Goal: Task Accomplishment & Management: Manage account settings

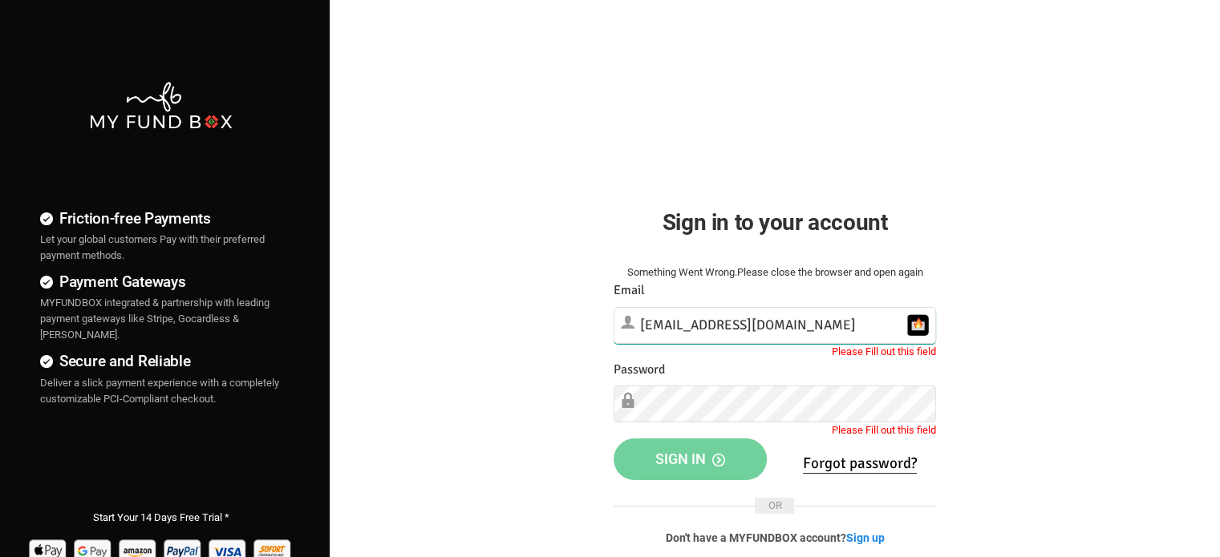
click at [794, 323] on input "[EMAIL_ADDRESS][DOMAIN_NAME]" at bounding box center [775, 325] width 322 height 37
click at [1159, 363] on div "Friction-free Payments Let your global customers Pay with their preferred payme…" at bounding box center [610, 411] width 1236 height 822
click at [780, 322] on input "[EMAIL_ADDRESS][DOMAIN_NAME]" at bounding box center [775, 325] width 322 height 37
click at [948, 229] on div "Sign in to your account" at bounding box center [774, 224] width 354 height 95
type input "julie@syndicationconsultinggroup.com"
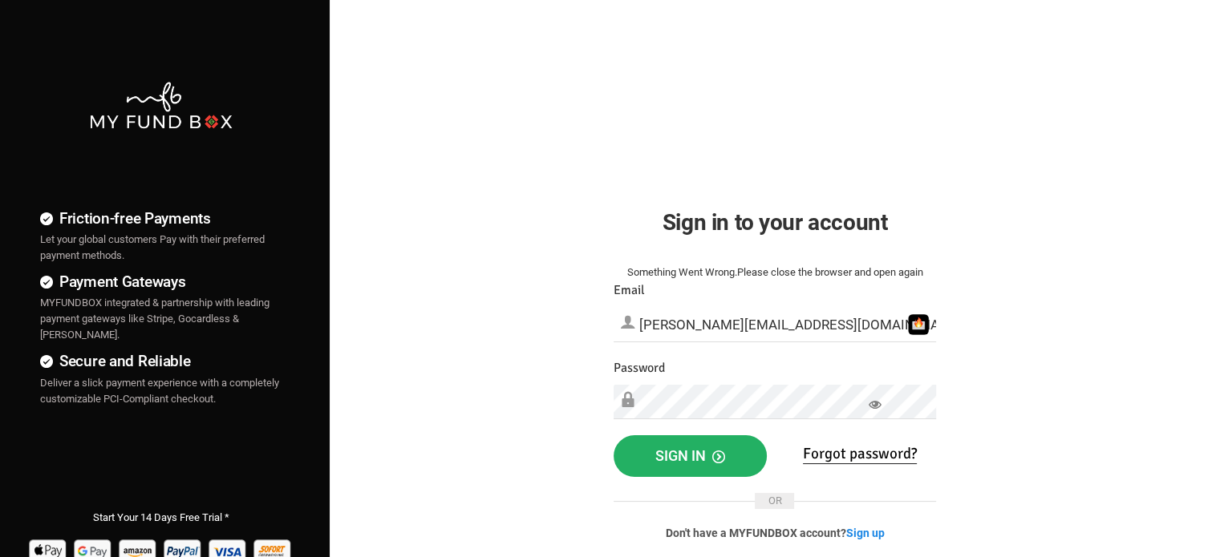
click at [684, 448] on span "Sign in" at bounding box center [690, 456] width 70 height 17
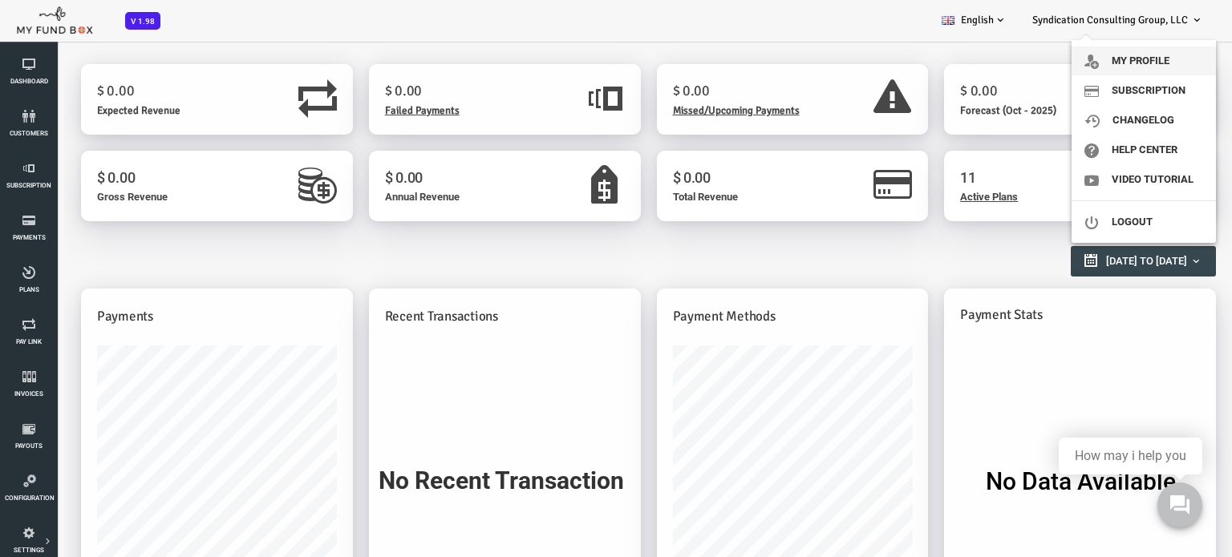
click at [1154, 60] on link "My profile" at bounding box center [1143, 61] width 144 height 29
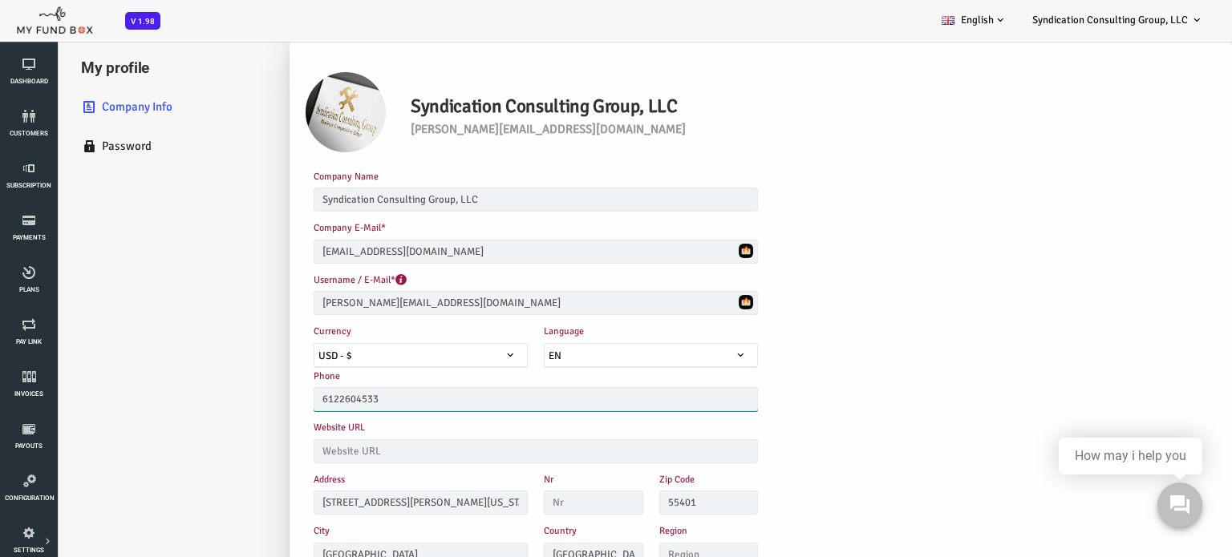
click at [342, 397] on input "6122604533" at bounding box center [487, 399] width 444 height 24
click at [844, 272] on div "Username / E-Mail* julie@syndicationconsultinggroup.com Please enter valid E-ma…" at bounding box center [602, 297] width 691 height 51
click at [387, 396] on input "6122684711" at bounding box center [487, 399] width 444 height 24
type input "6122172666"
click at [840, 245] on div "Company E-Mail* manager@syndicationconsultinggroup.com Please enter valid E-mail" at bounding box center [602, 245] width 691 height 51
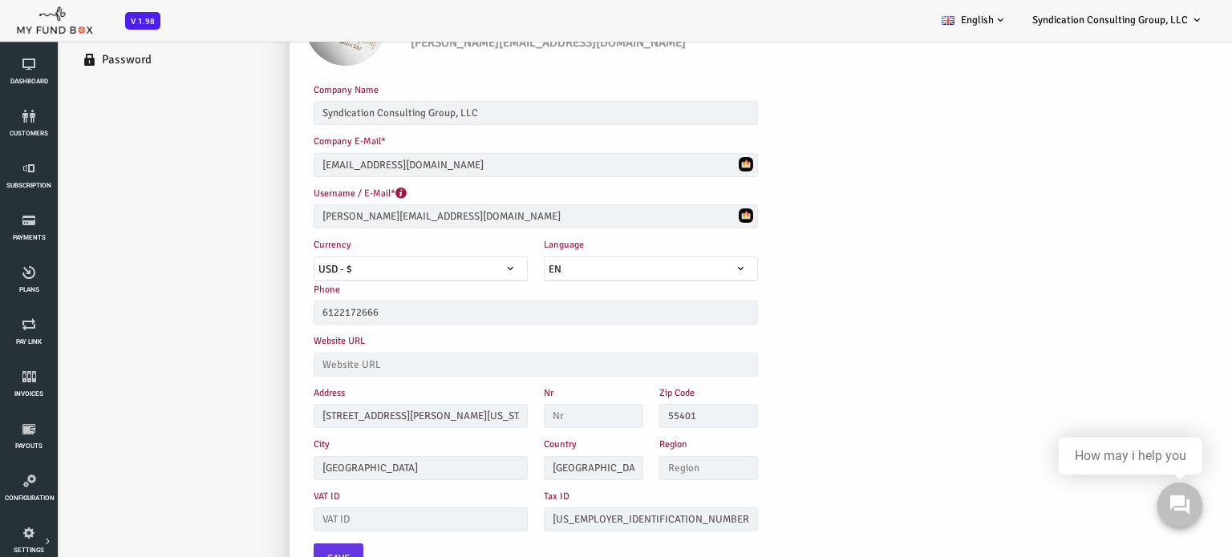
scroll to position [44, 0]
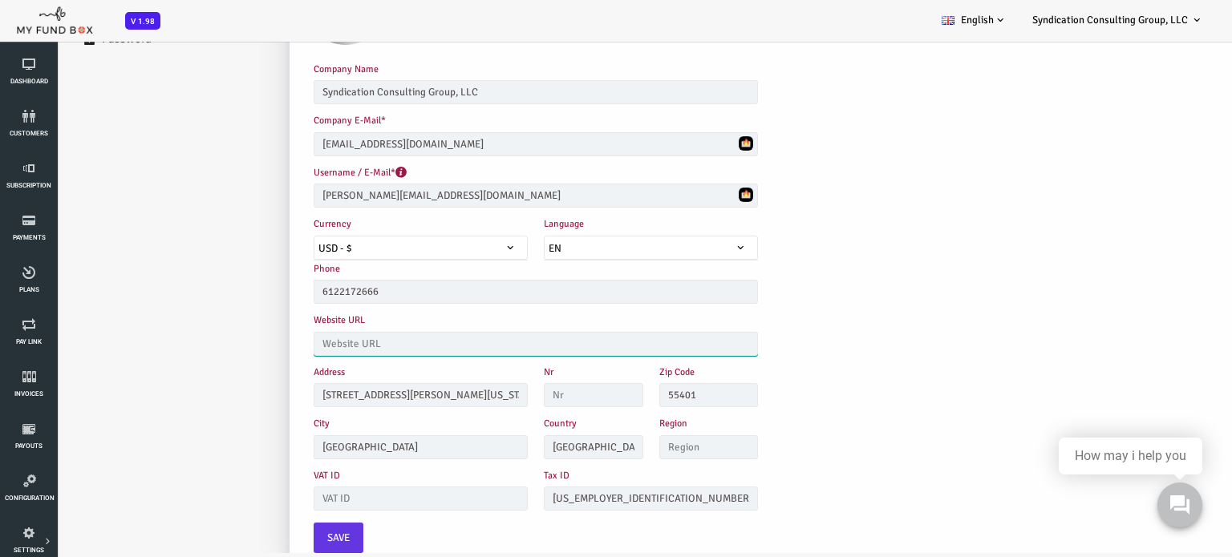
click at [384, 341] on input "text" at bounding box center [487, 344] width 444 height 24
click at [306, 337] on input "www.PrLighthouse.com" at bounding box center [487, 344] width 444 height 24
drag, startPoint x: 400, startPoint y: 337, endPoint x: 273, endPoint y: 334, distance: 127.5
click at [273, 334] on input "www.PRLighthouse.com" at bounding box center [487, 344] width 444 height 24
click at [427, 332] on input "www.PRLighthouse.com" at bounding box center [487, 344] width 444 height 24
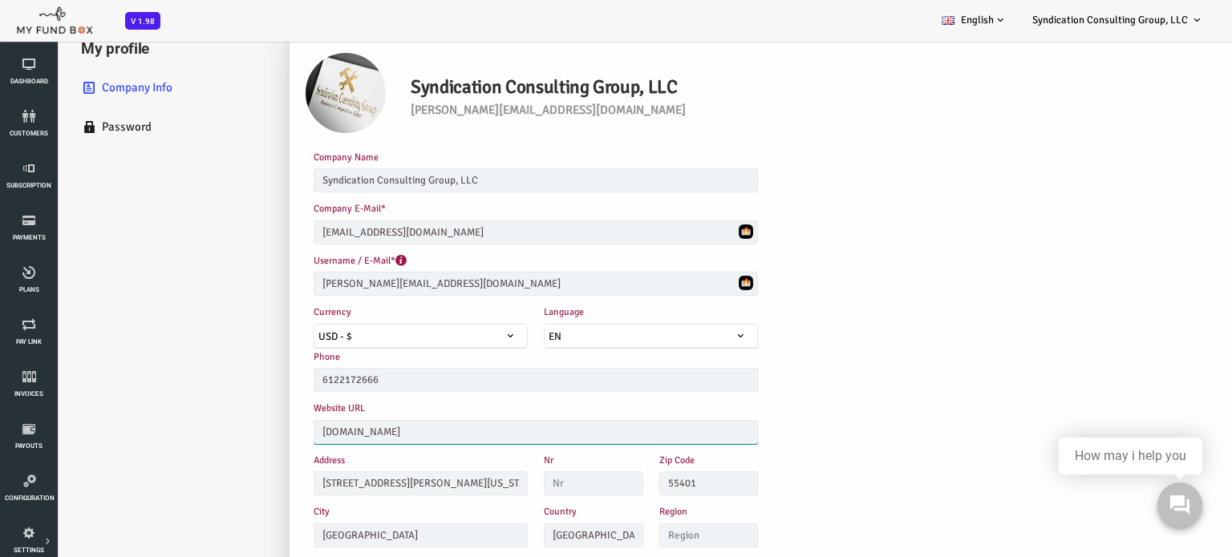
scroll to position [0, 0]
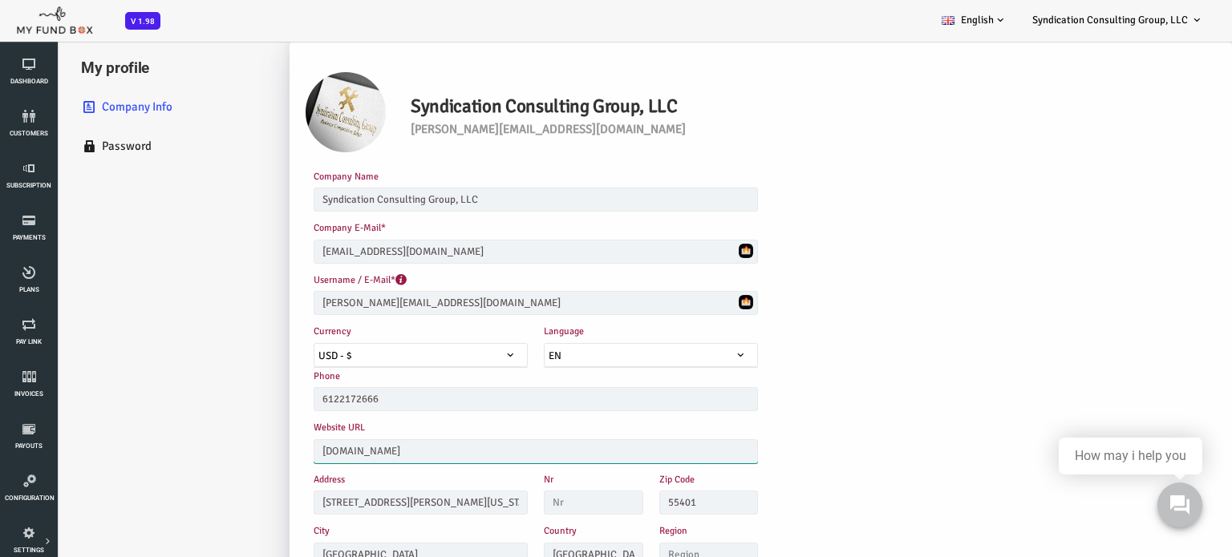
type input "www.newsflarepr.com"
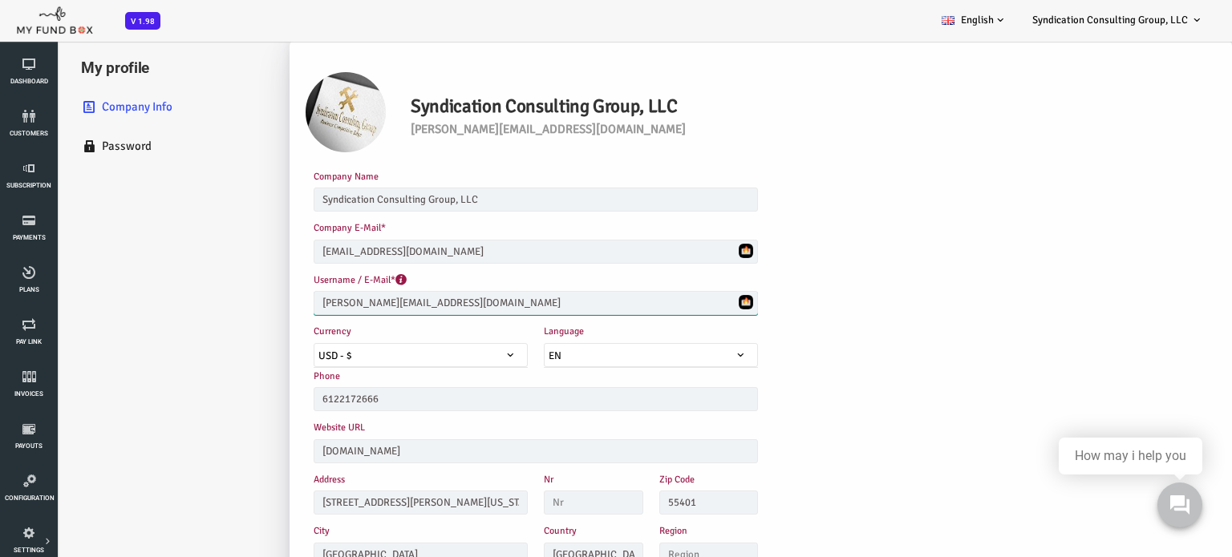
click at [292, 294] on input "julie@syndicationconsultinggroup.com" at bounding box center [487, 303] width 444 height 24
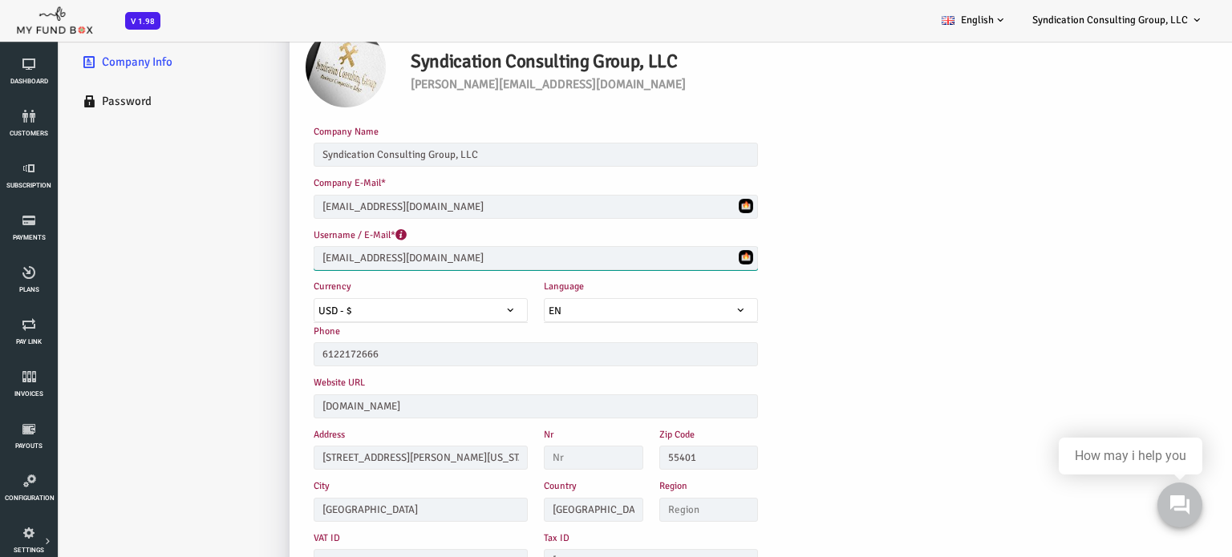
scroll to position [63, 0]
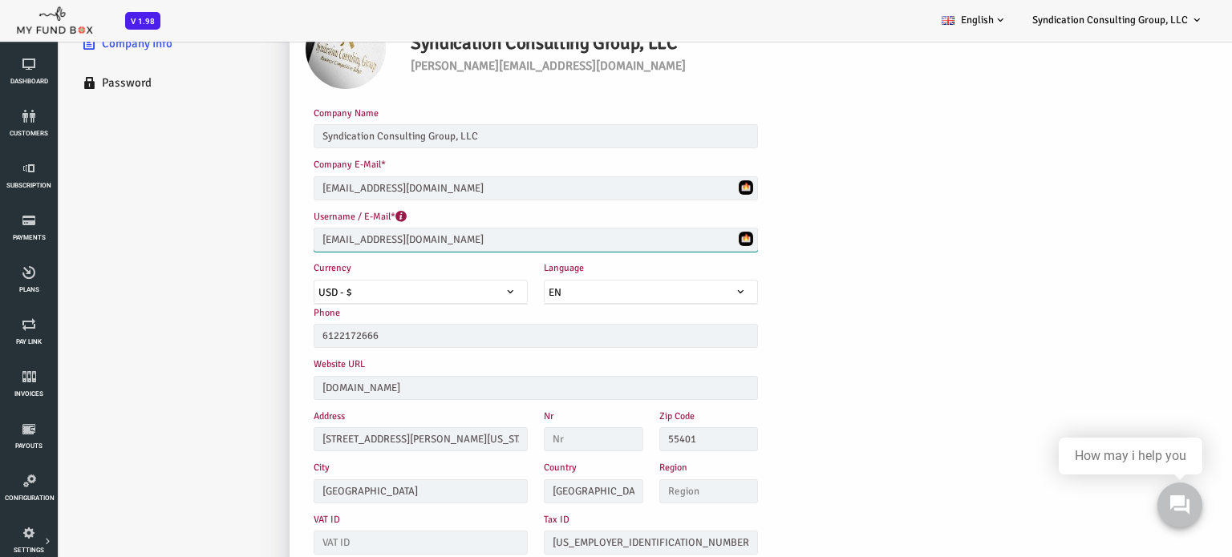
type input "[EMAIL_ADDRESS][DOMAIN_NAME]"
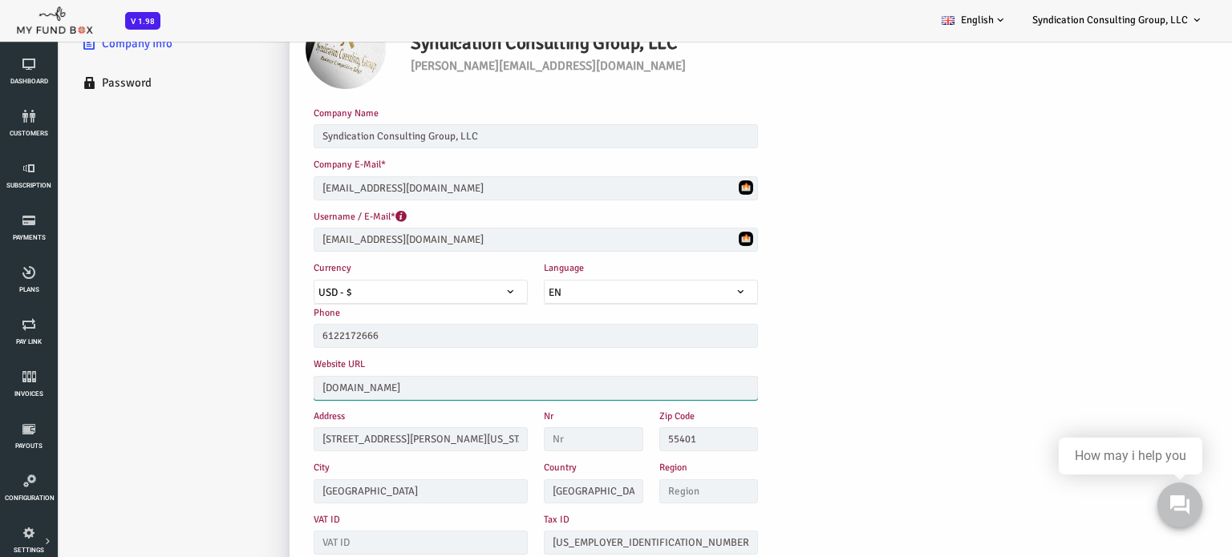
click at [443, 381] on input "www.newsflarepr.com" at bounding box center [487, 388] width 444 height 24
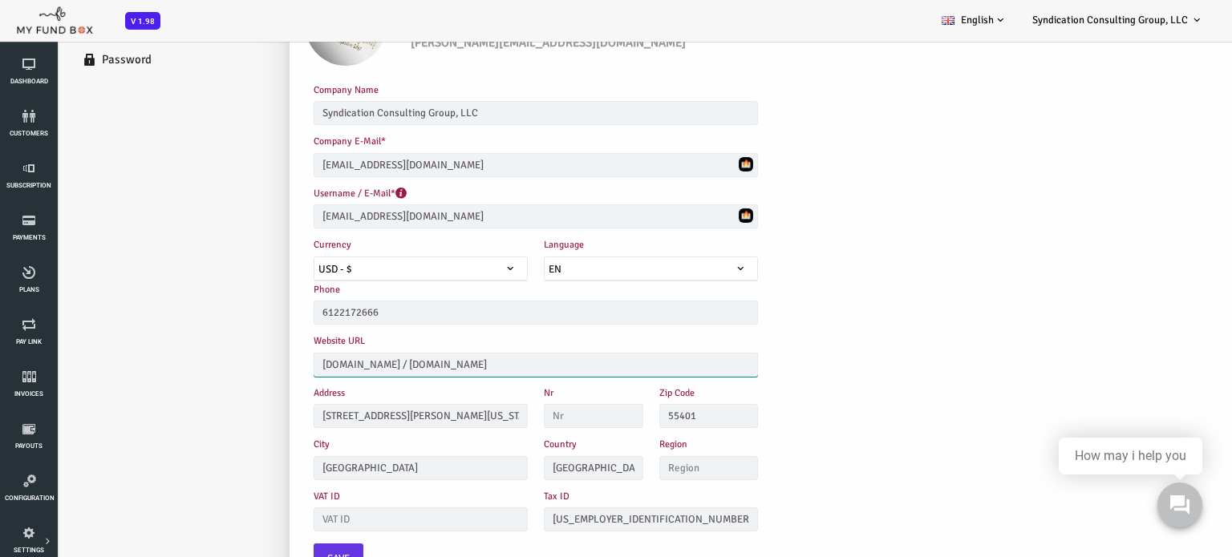
scroll to position [44, 0]
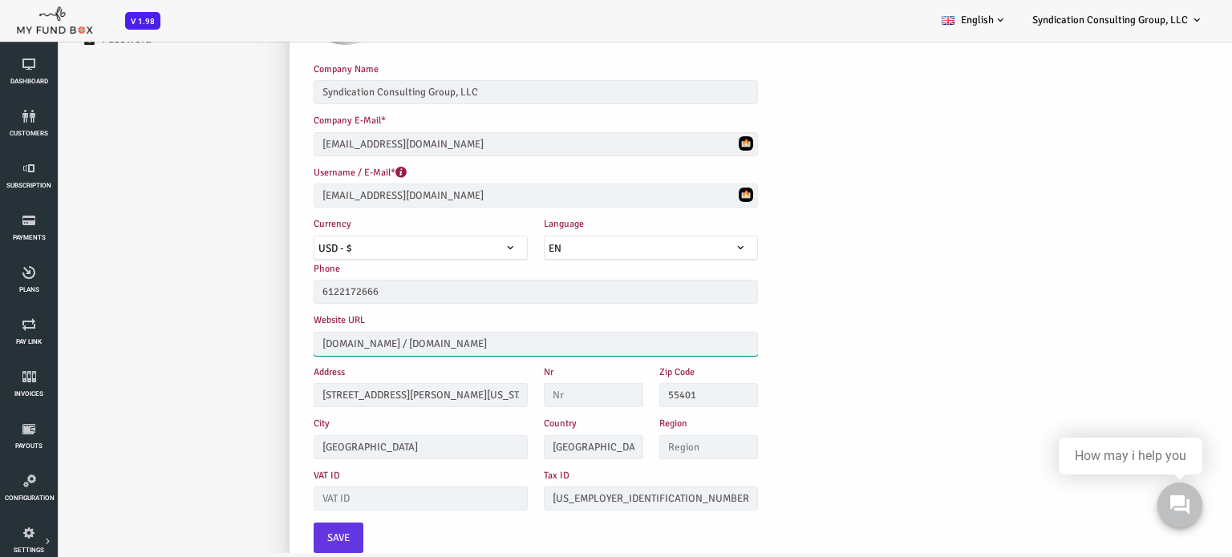
drag, startPoint x: 381, startPoint y: 336, endPoint x: 271, endPoint y: 343, distance: 110.1
click at [271, 343] on input "www.newsflarepr.com / www.prlighthouse.com" at bounding box center [487, 344] width 444 height 24
click at [468, 334] on input "www.prlighthouse.com" at bounding box center [487, 344] width 444 height 24
paste input "www.newsflarepr.com /"
type input "[DOMAIN_NAME] / [DOMAIN_NAME]"
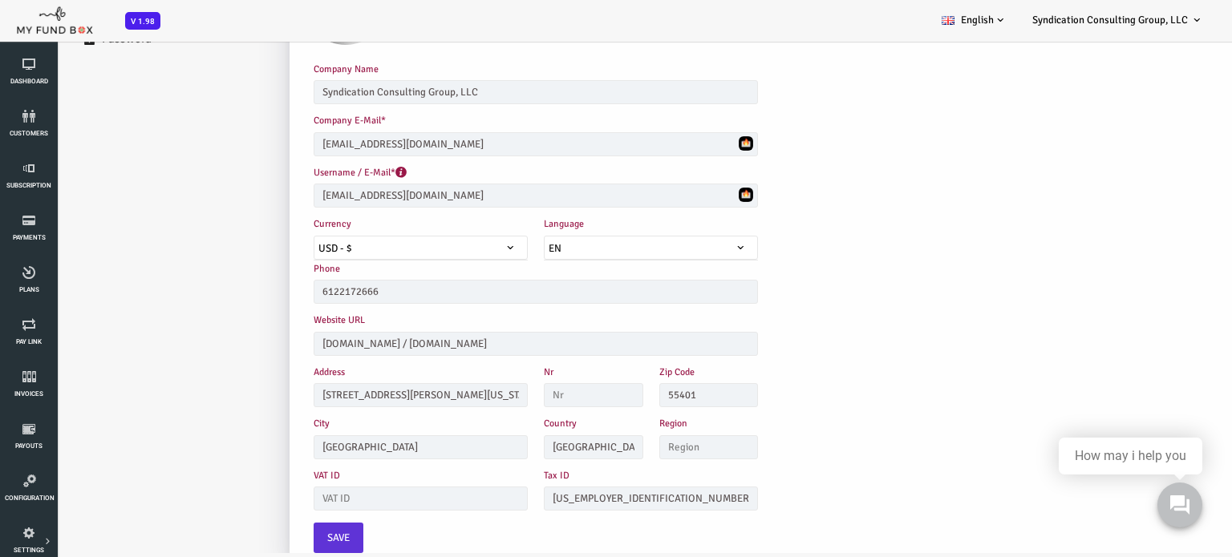
click at [290, 530] on span "Save" at bounding box center [289, 538] width 22 height 16
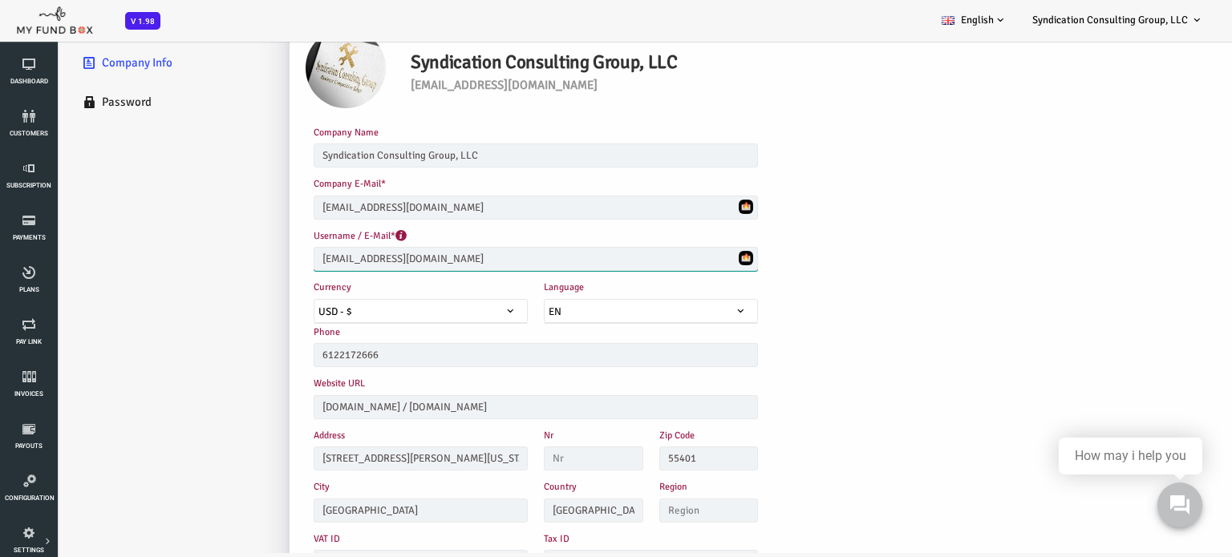
drag, startPoint x: 473, startPoint y: 257, endPoint x: 270, endPoint y: 260, distance: 202.9
click at [270, 260] on input "[EMAIL_ADDRESS][DOMAIN_NAME]" at bounding box center [487, 259] width 444 height 24
click at [820, 128] on div "Company Name Syndication Consulting Group, LLC Please enter your company name w…" at bounding box center [602, 149] width 691 height 51
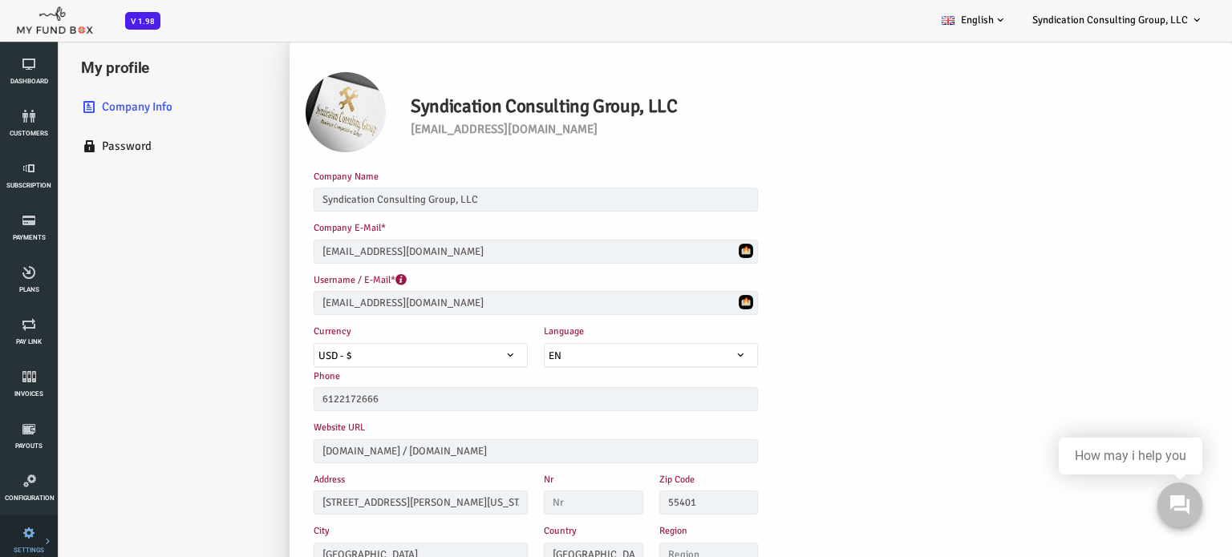
click at [35, 541] on link "SETTINGS" at bounding box center [29, 541] width 48 height 51
click at [0, 0] on link "Payment Gateway" at bounding box center [0, 0] width 0 height 0
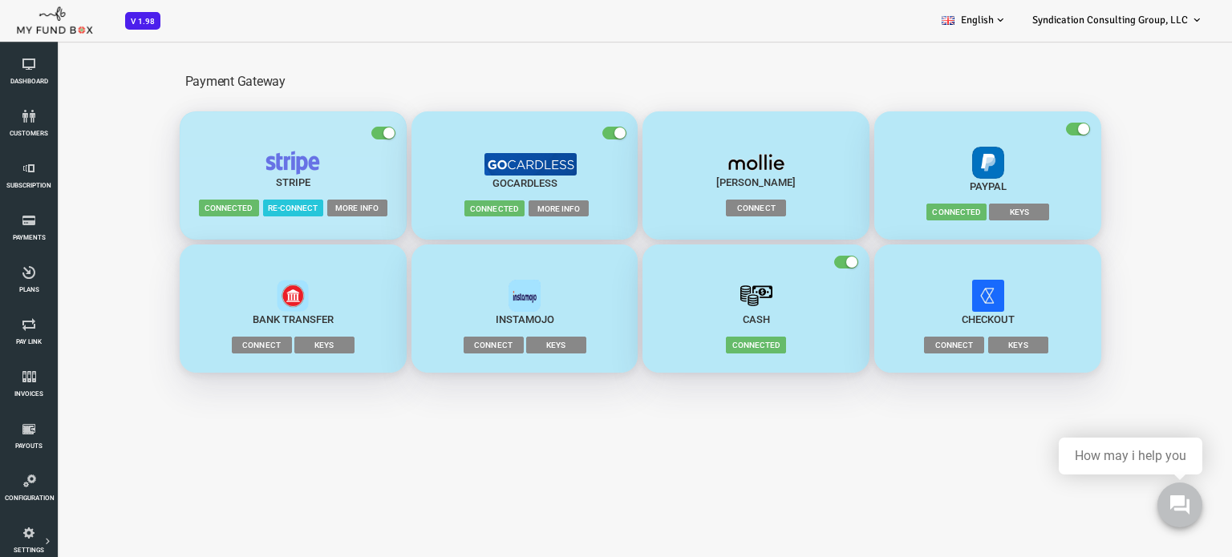
click at [186, 213] on span "Connected" at bounding box center [180, 208] width 60 height 16
click at [188, 211] on span "Connected" at bounding box center [180, 208] width 60 height 16
click at [906, 214] on span "Connected" at bounding box center [907, 212] width 60 height 16
click at [719, 342] on span "Connected" at bounding box center [707, 345] width 60 height 16
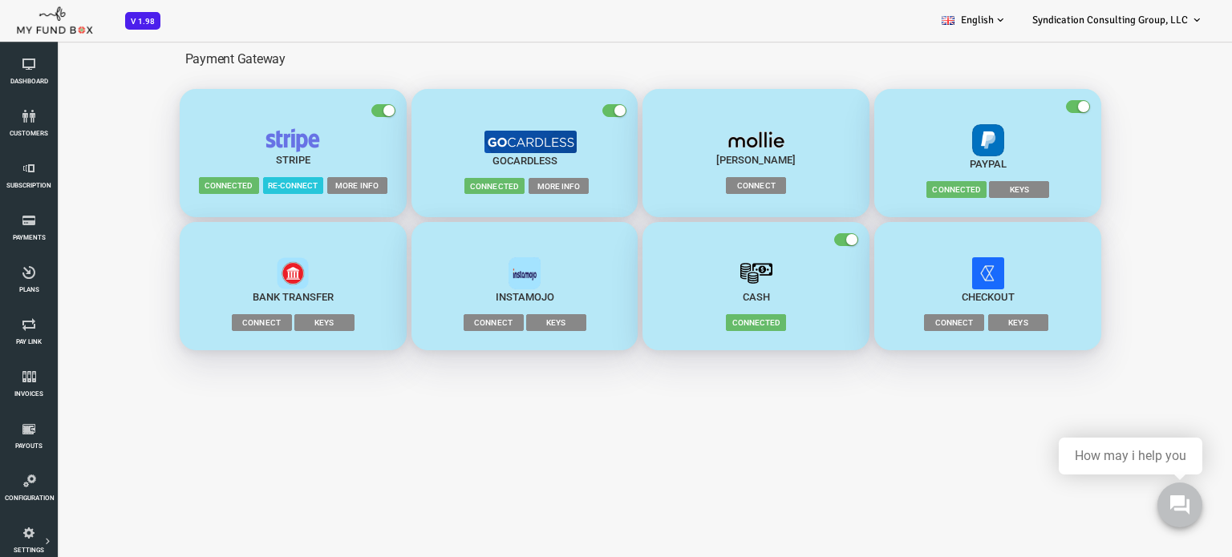
scroll to position [44, 0]
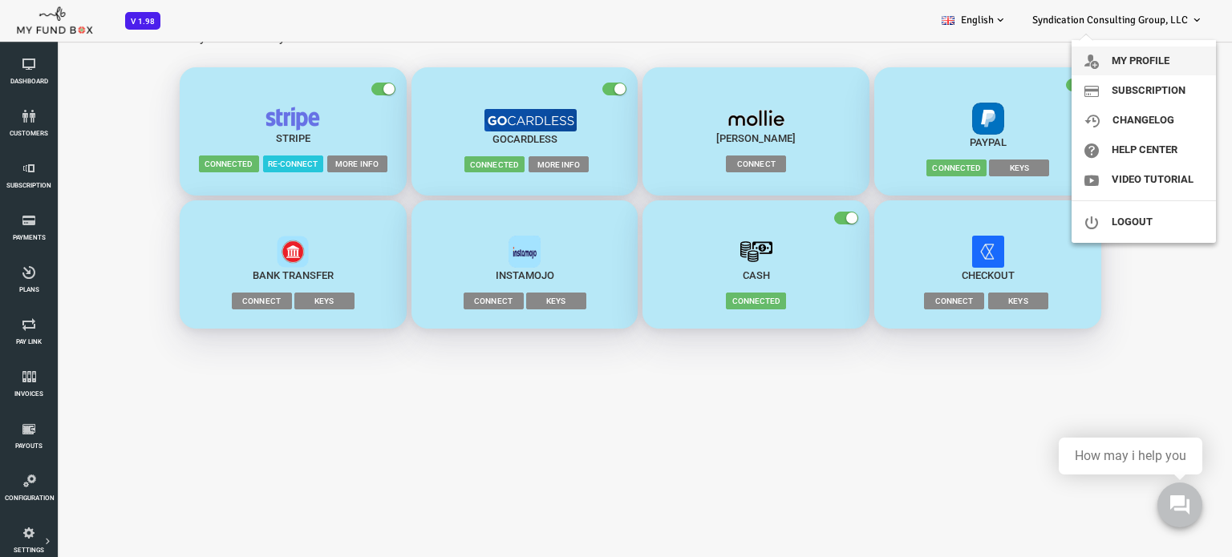
click at [1152, 65] on link "My profile" at bounding box center [1143, 61] width 144 height 29
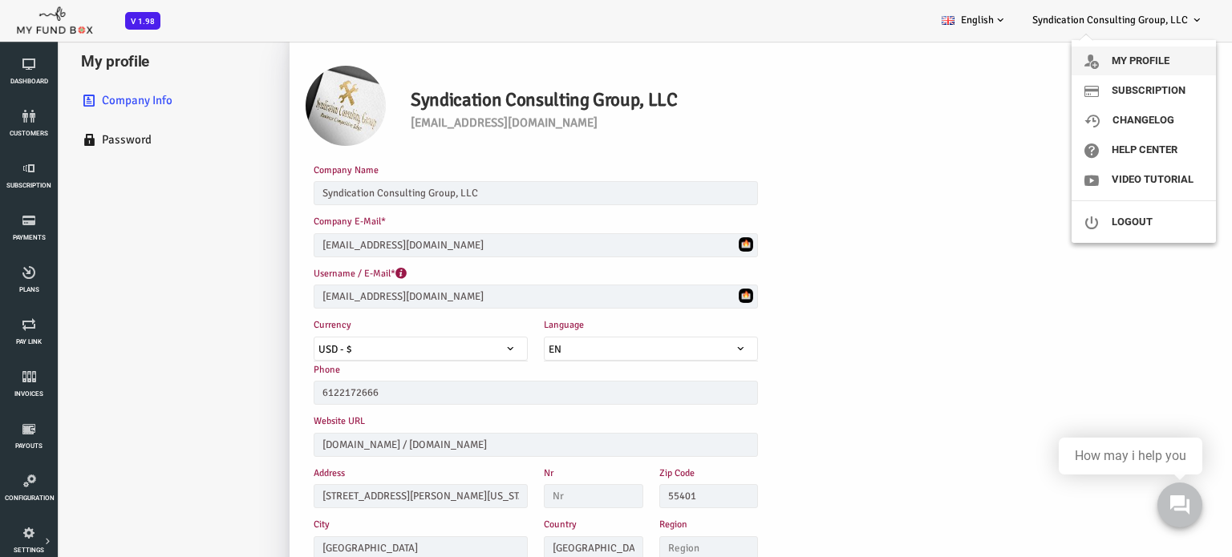
scroll to position [0, 0]
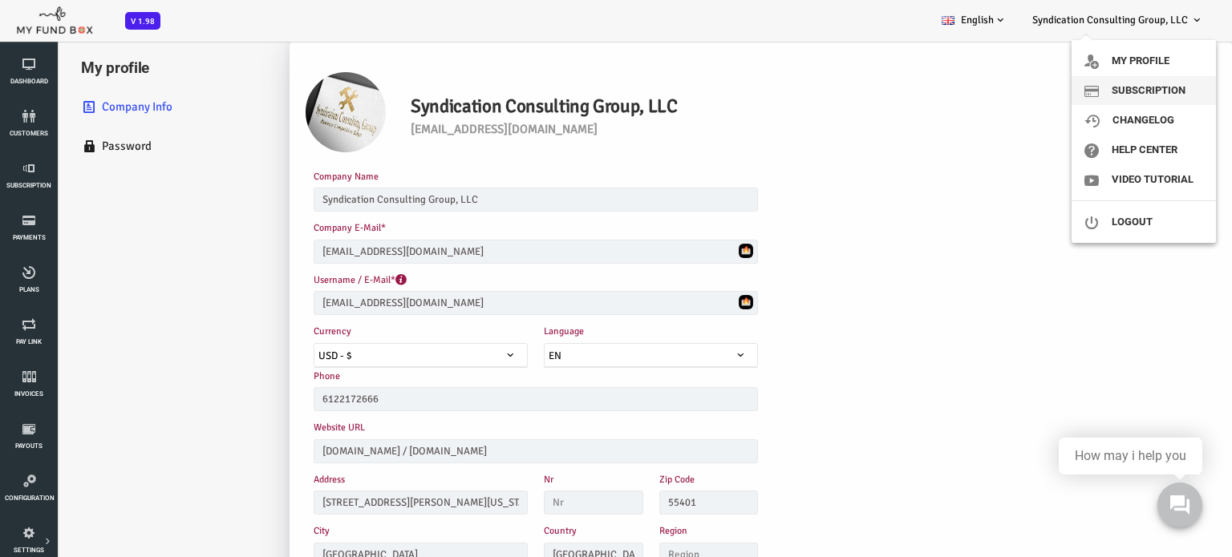
click at [1157, 86] on link "Subscription" at bounding box center [1143, 90] width 144 height 29
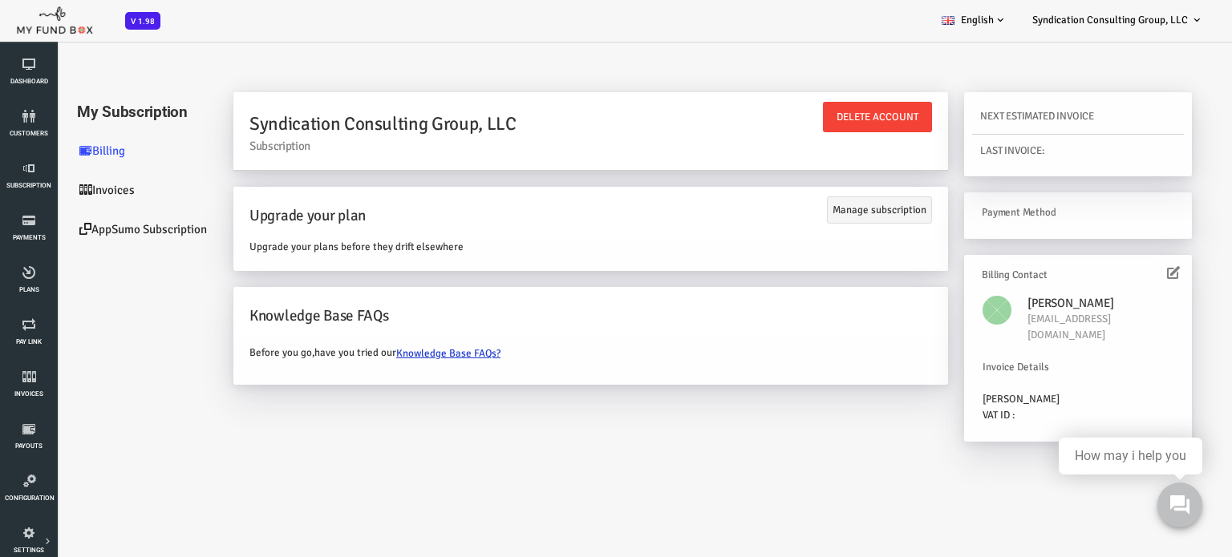
click at [984, 211] on h6 "Payment Method" at bounding box center [1026, 213] width 186 height 16
click at [69, 189] on link "Invoices" at bounding box center [96, 190] width 160 height 39
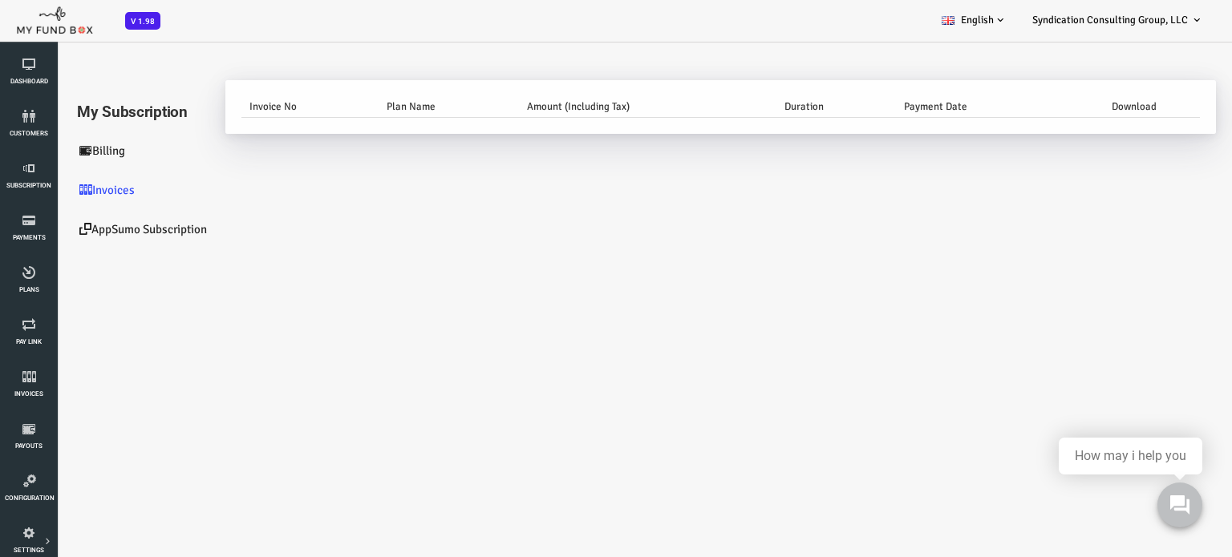
click at [68, 229] on link "AppSumo Subscription" at bounding box center [96, 229] width 160 height 39
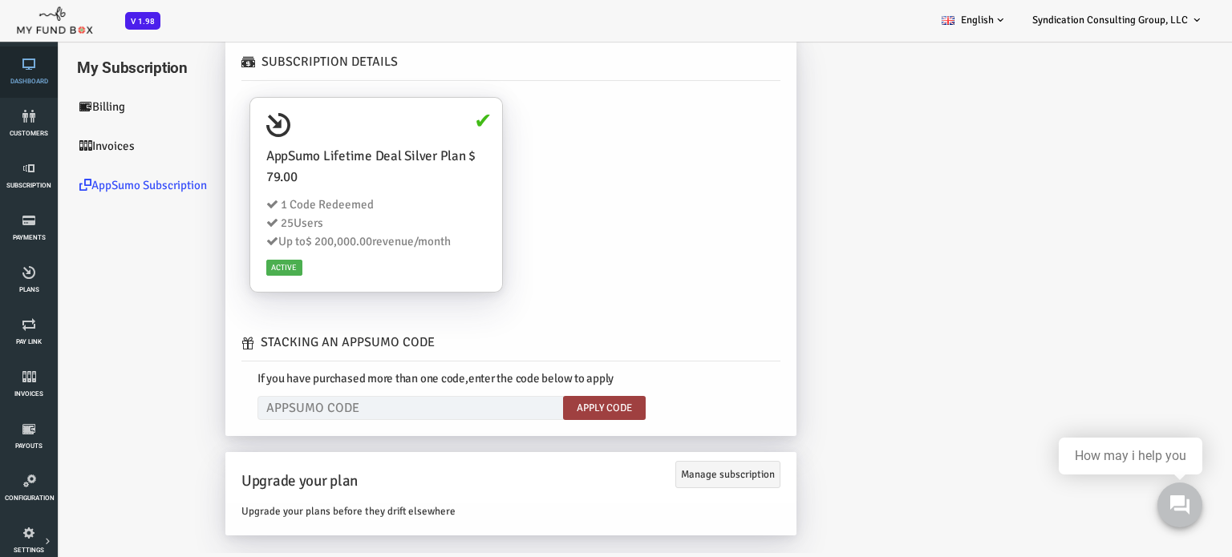
click at [0, 0] on span "Dashboard" at bounding box center [0, 0] width 0 height 0
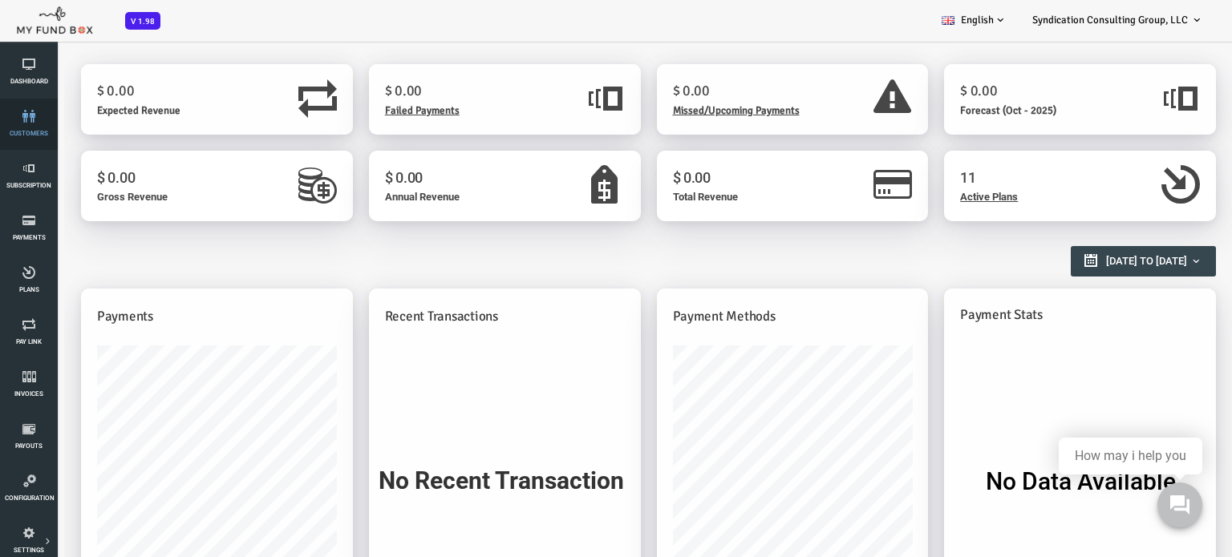
click at [43, 124] on link "customers" at bounding box center [29, 124] width 48 height 51
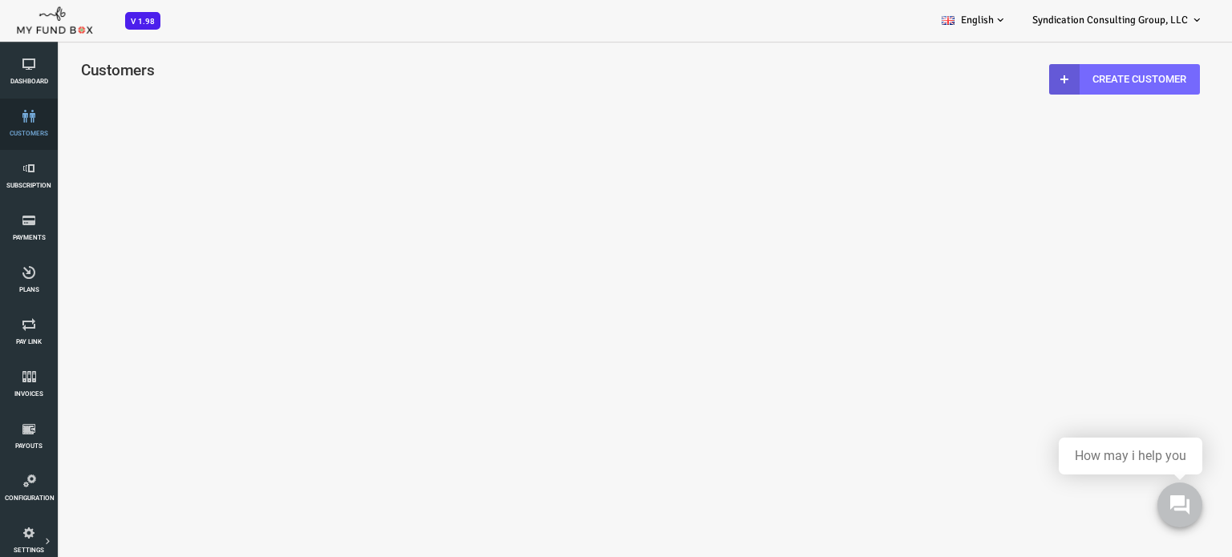
select select "100"
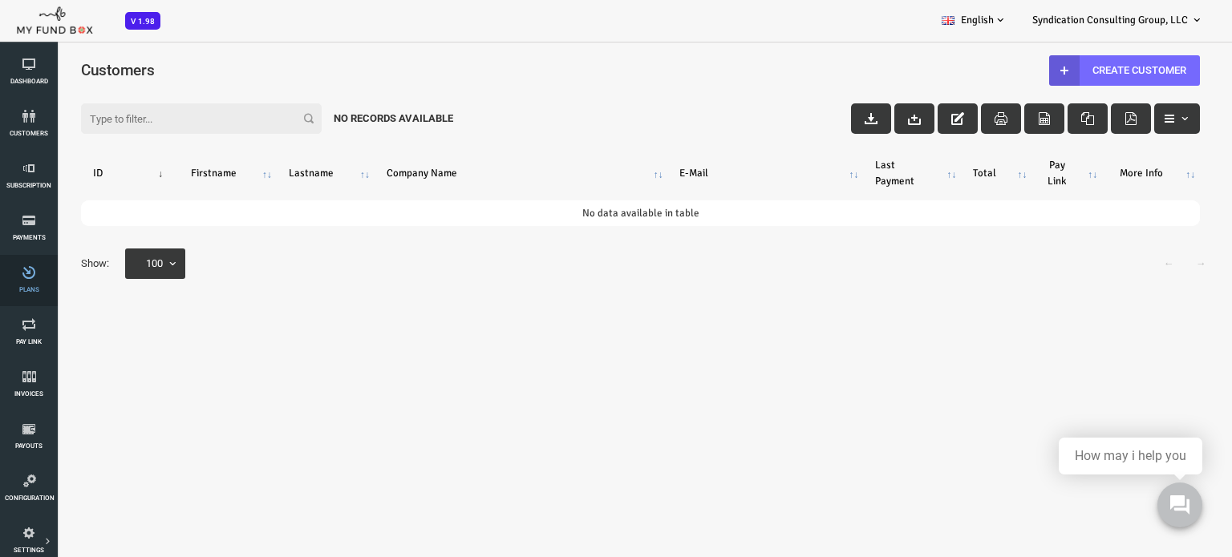
click at [38, 274] on icon at bounding box center [29, 272] width 48 height 13
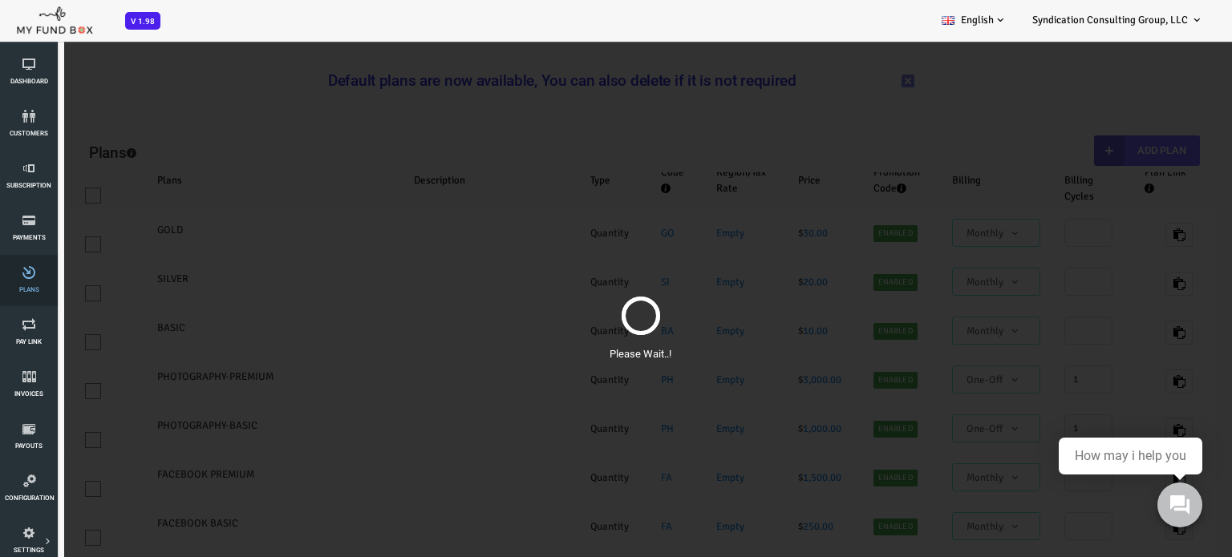
select select "100"
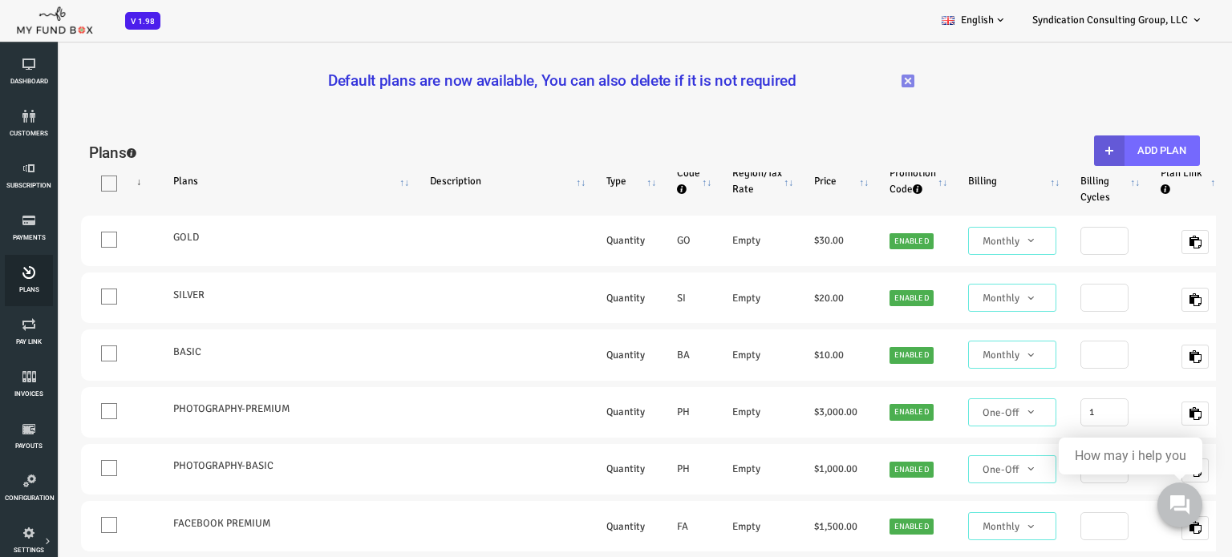
scroll to position [80, 0]
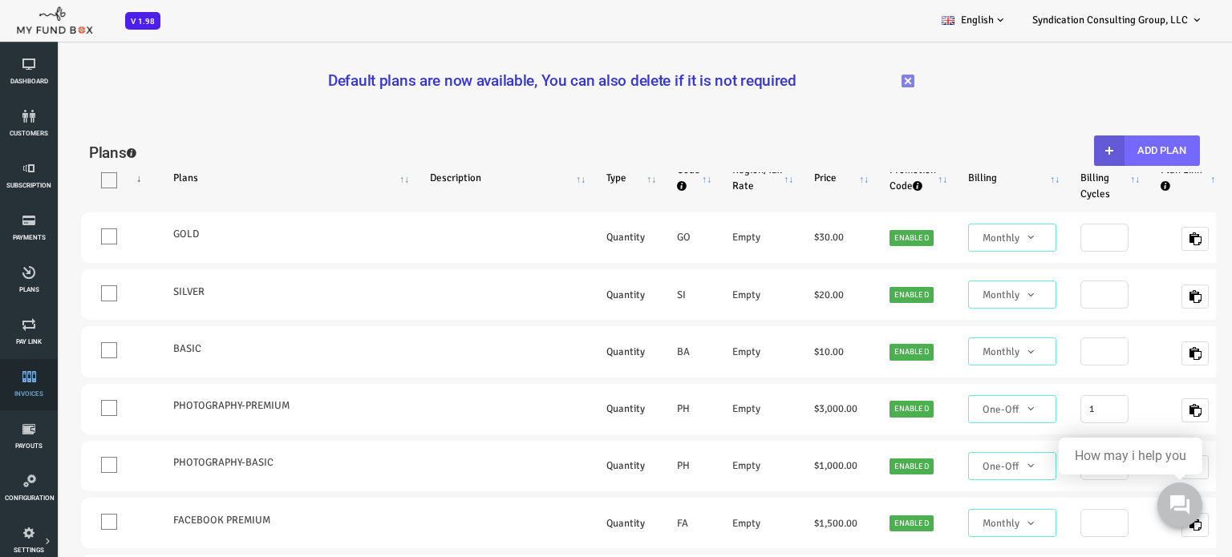
click at [32, 376] on icon at bounding box center [29, 377] width 48 height 13
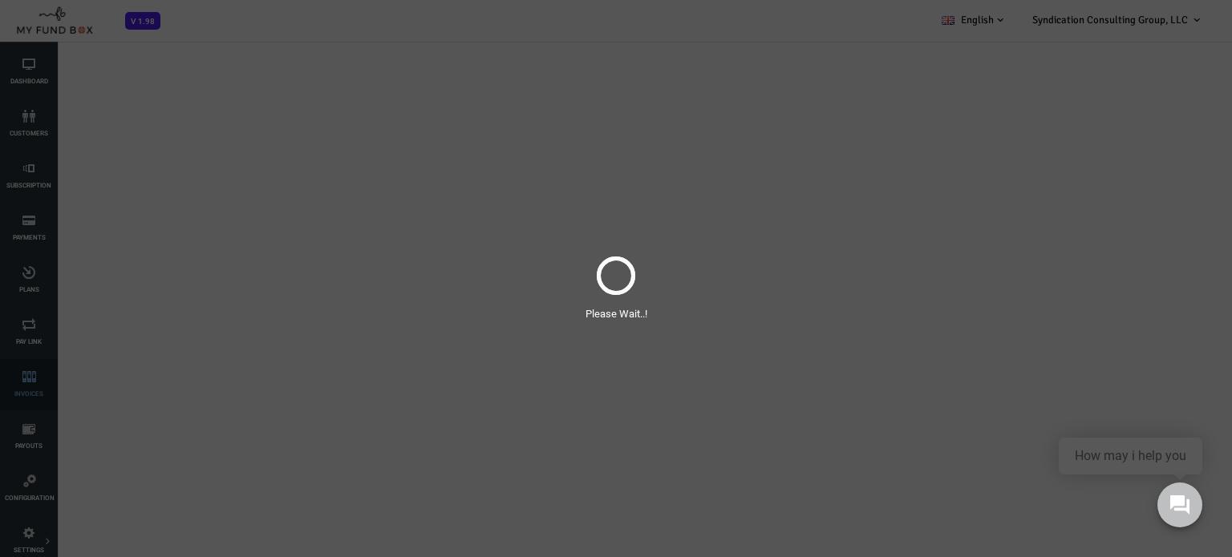
scroll to position [0, 0]
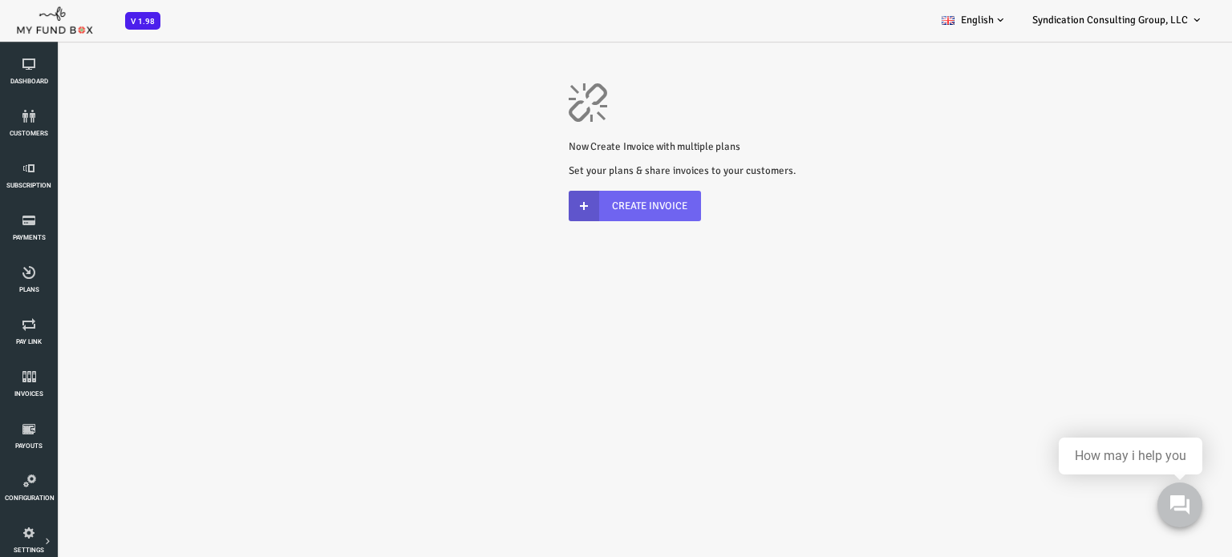
click at [561, 203] on link "Create Invoice" at bounding box center [586, 206] width 132 height 30
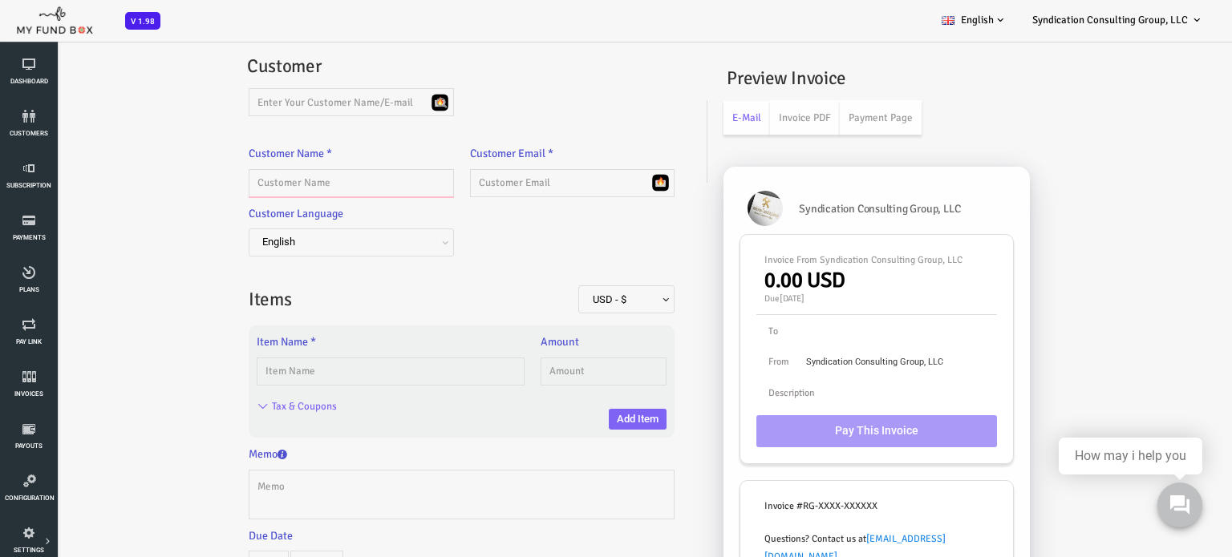
click at [286, 179] on input "text" at bounding box center [302, 183] width 205 height 28
click at [499, 106] on div at bounding box center [413, 106] width 442 height 36
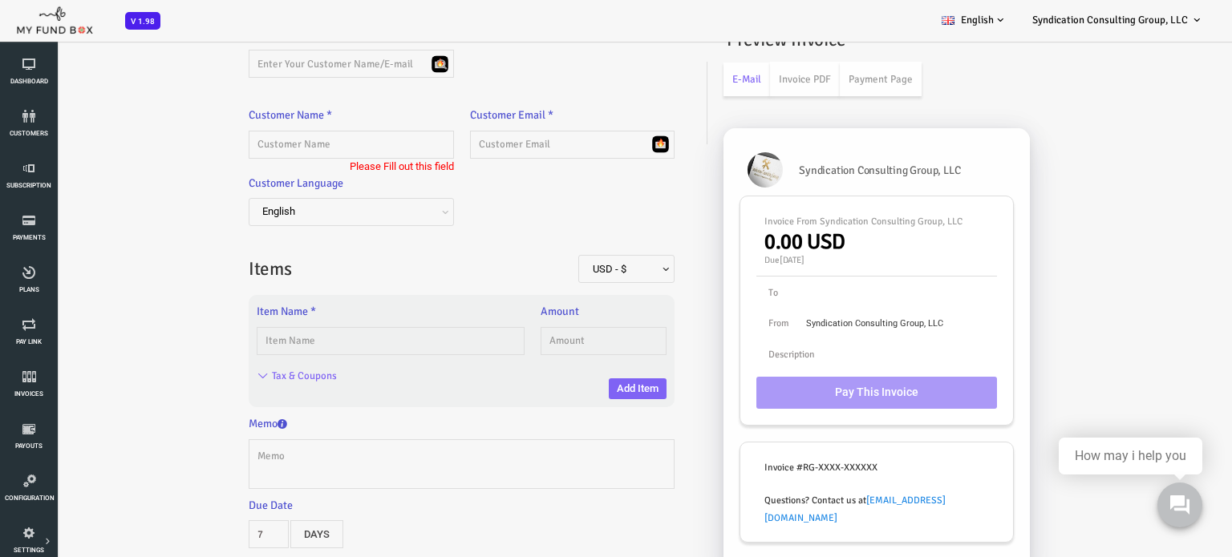
scroll to position [76, 0]
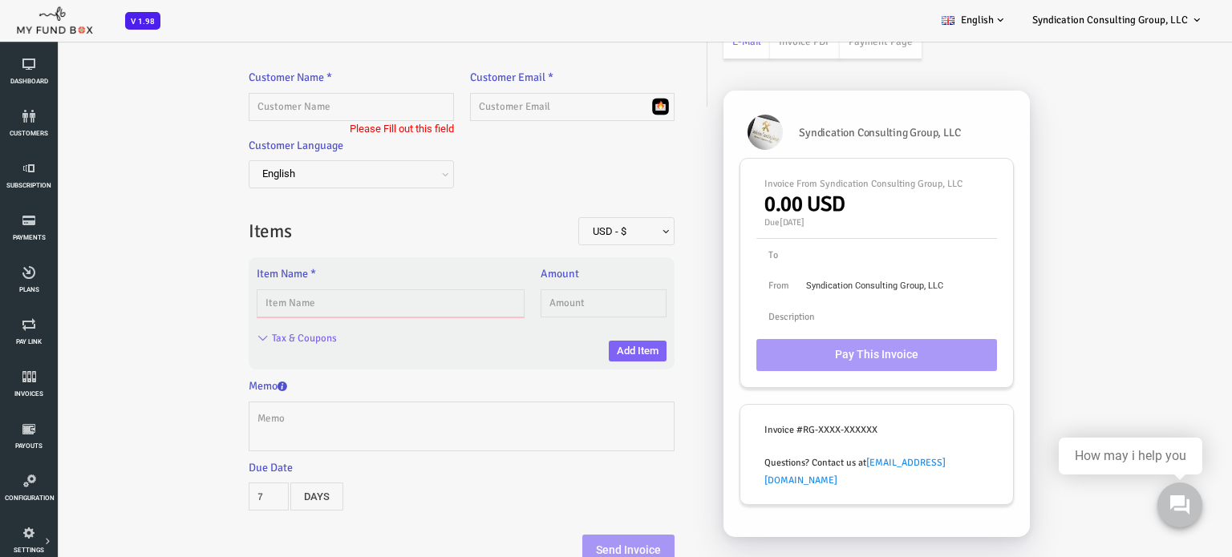
click at [334, 302] on input "text" at bounding box center [342, 304] width 268 height 28
click at [269, 333] on input "Tax & Coupons" at bounding box center [256, 339] width 66 height 19
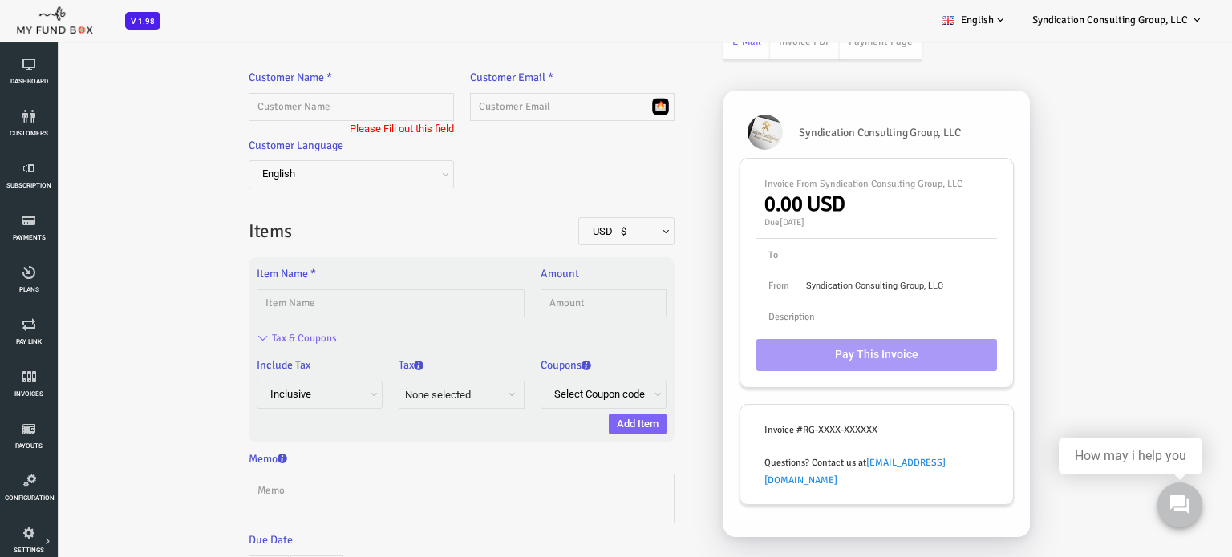
click at [213, 403] on span at bounding box center [213, 403] width 0 height 0
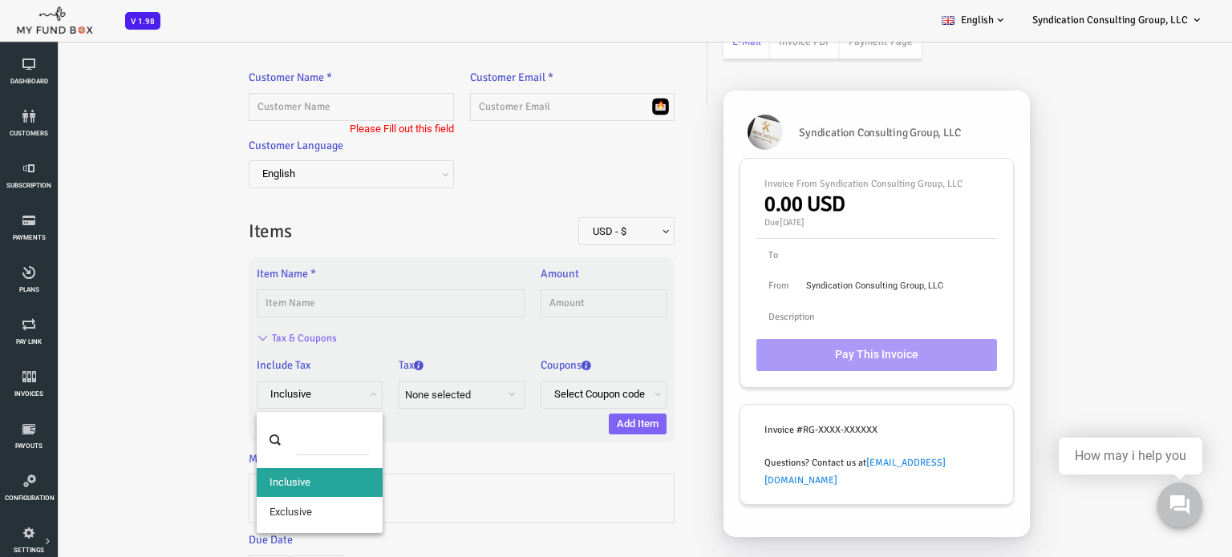
click at [333, 323] on div "Item Name * Please Fill out this field" at bounding box center [342, 295] width 284 height 60
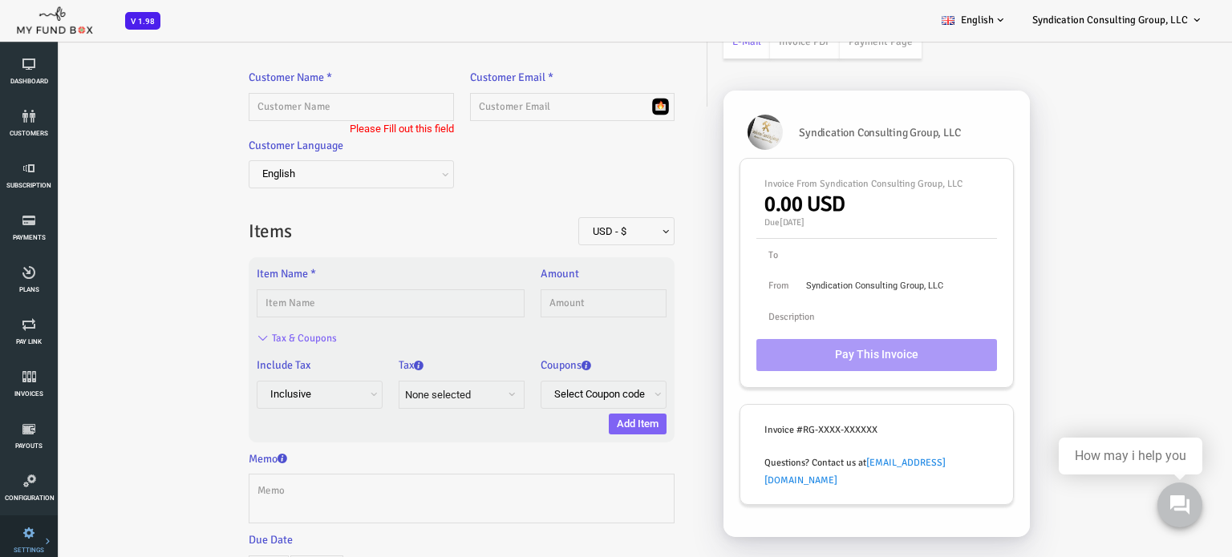
click at [38, 545] on link "SETTINGS" at bounding box center [29, 541] width 48 height 51
click at [0, 0] on link "Tax & Coupons" at bounding box center [0, 0] width 0 height 0
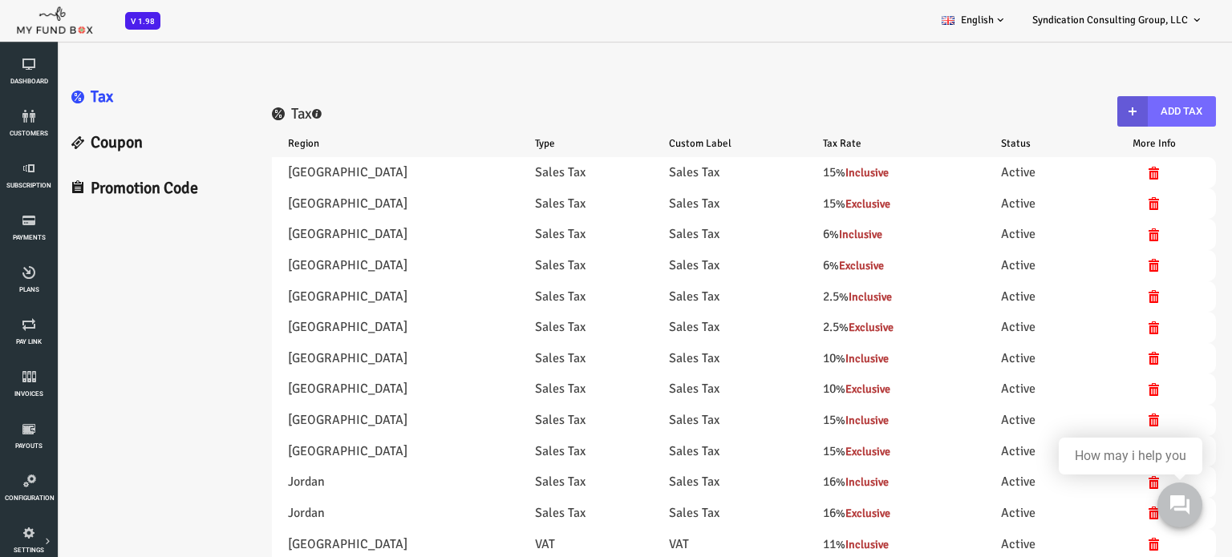
scroll to position [0, 0]
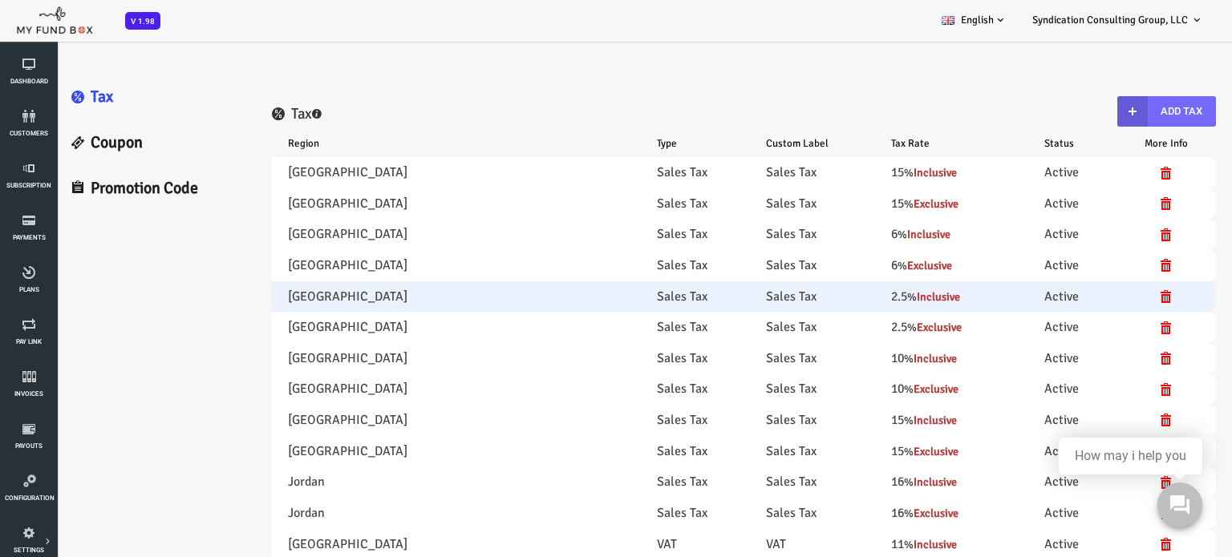
select select "100"
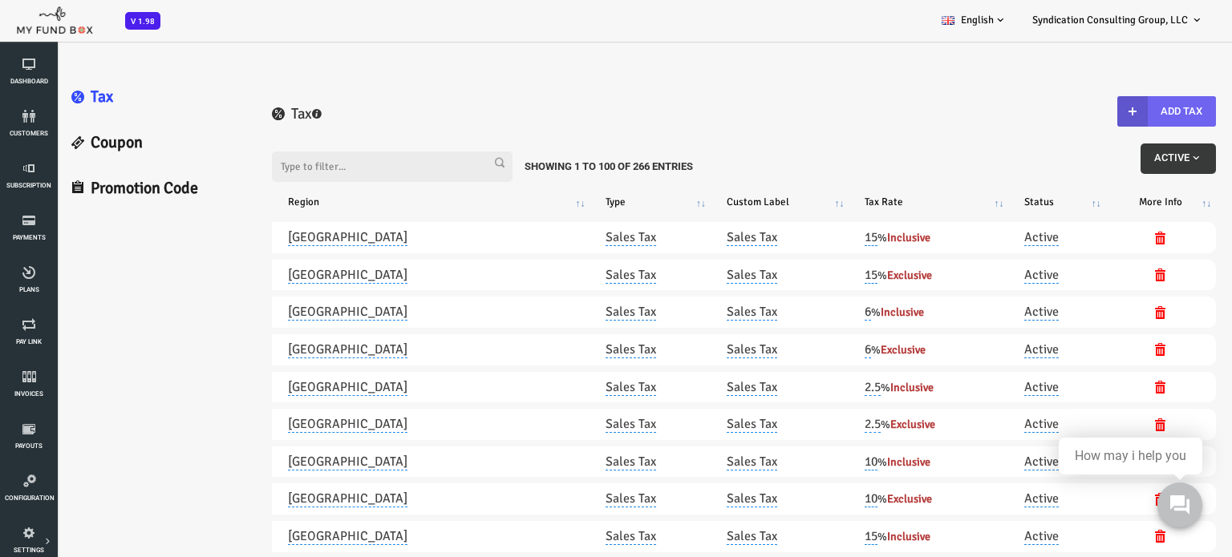
click at [1128, 115] on button "Add Tax" at bounding box center [1117, 111] width 99 height 30
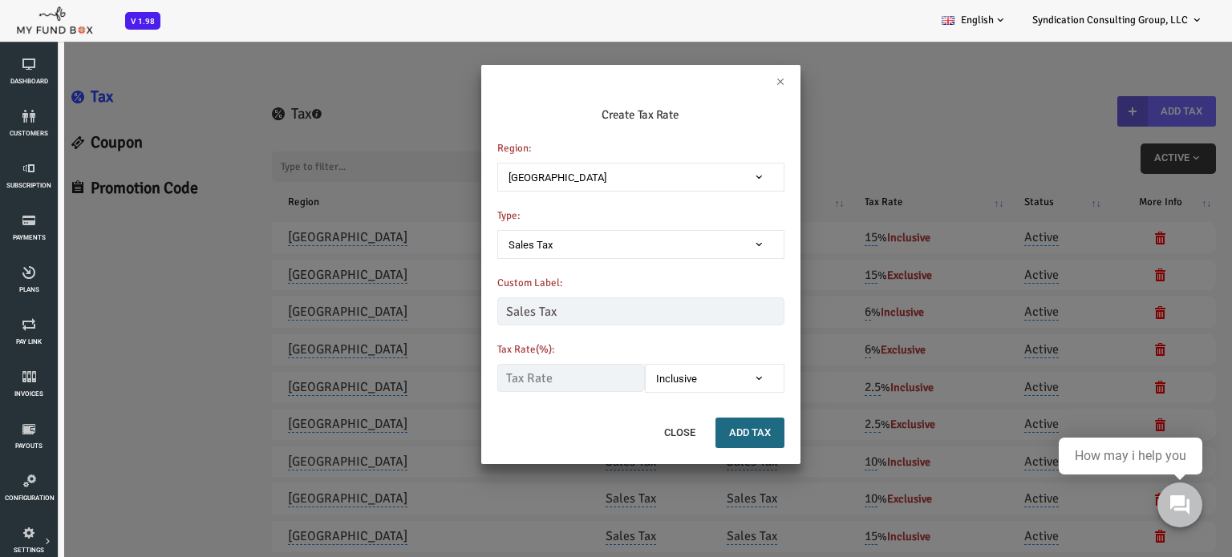
click at [456, 186] on span at bounding box center [456, 186] width 0 height 0
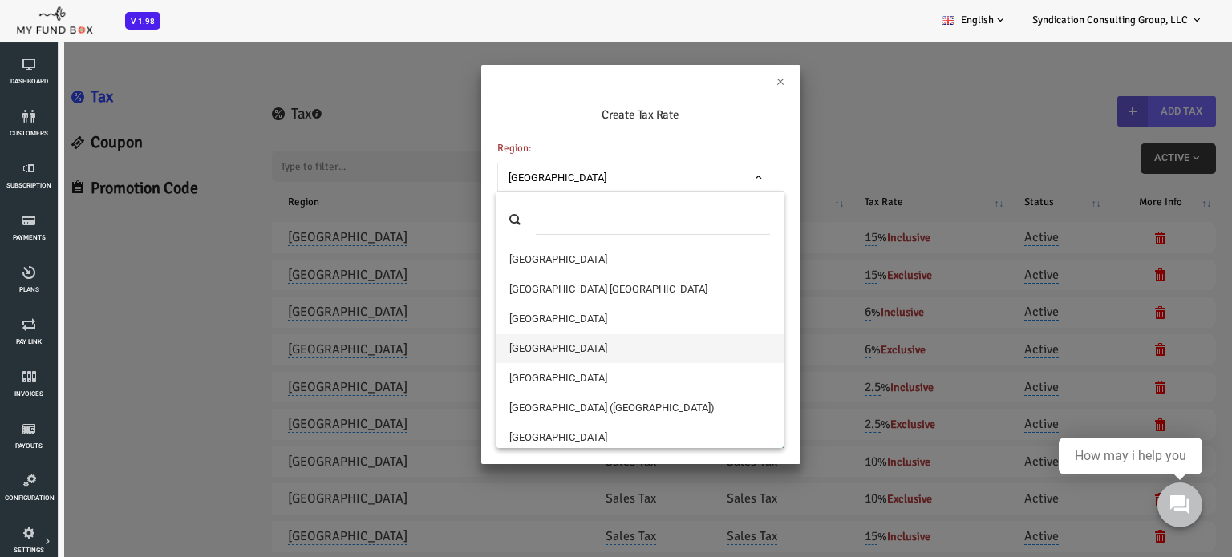
scroll to position [6496, 0]
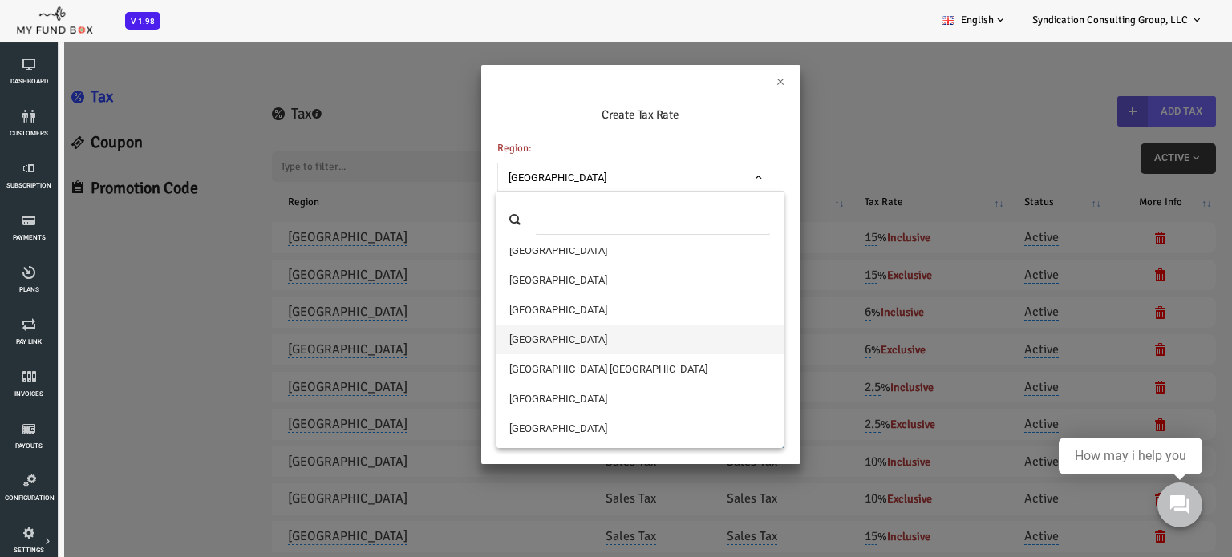
select select "223"
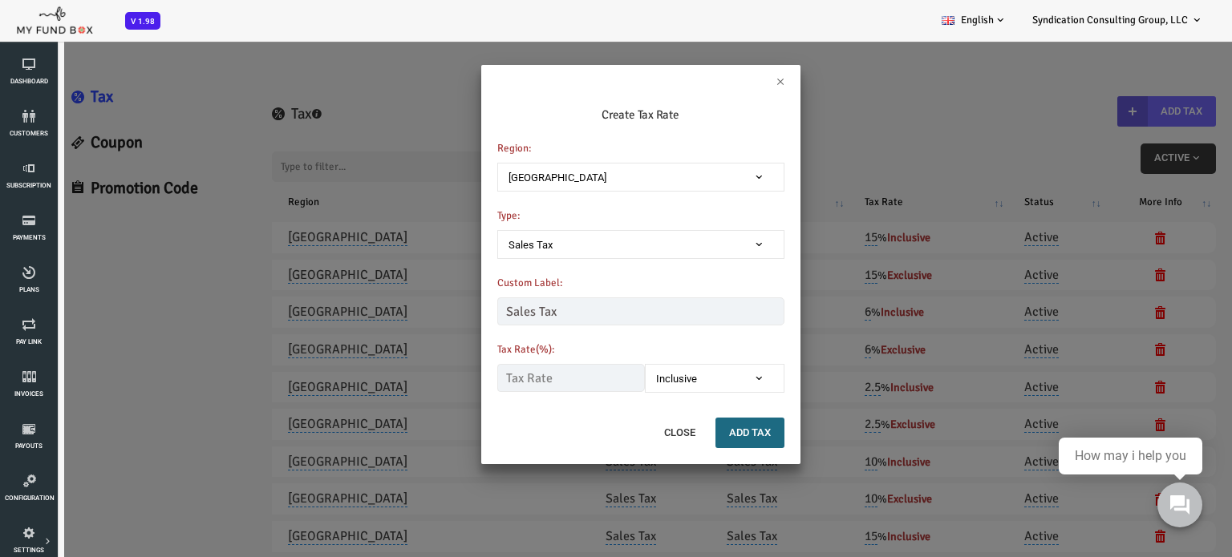
click at [603, 387] on span at bounding box center [603, 387] width 0 height 0
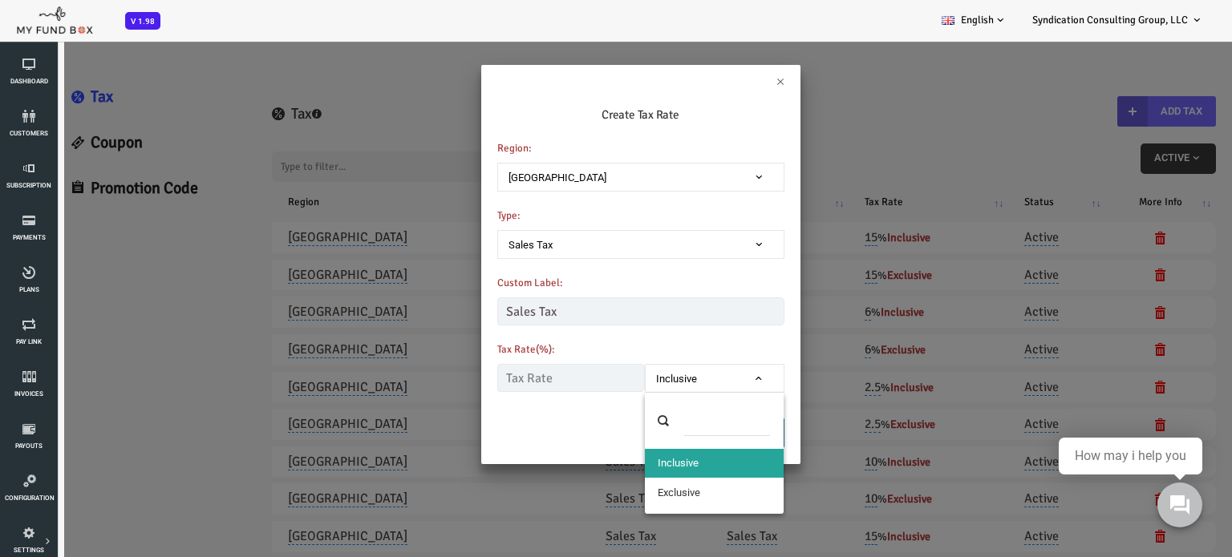
click at [708, 338] on div "Tax Rate(%): Inclusive Exclusive Inclusive Please Fill out this field" at bounding box center [591, 363] width 287 height 59
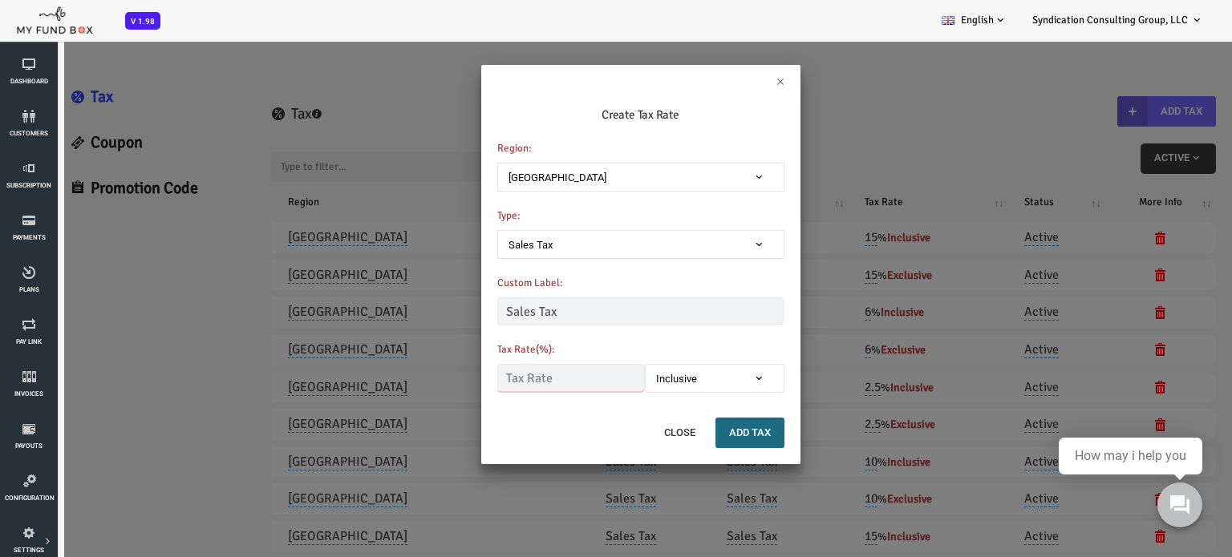
click at [464, 378] on input "text" at bounding box center [522, 378] width 148 height 28
click at [480, 377] on input "text" at bounding box center [522, 378] width 148 height 28
click at [508, 317] on input "Sales Tax" at bounding box center [591, 312] width 287 height 28
click at [568, 241] on span "Sales Tax" at bounding box center [592, 245] width 273 height 16
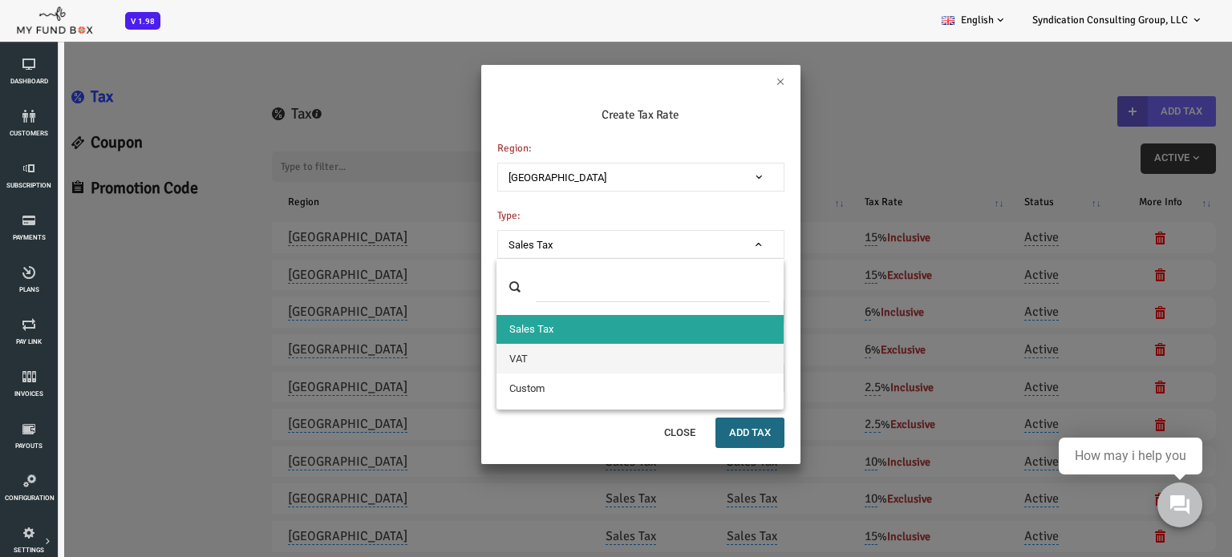
select select "VAT"
type input "VAT"
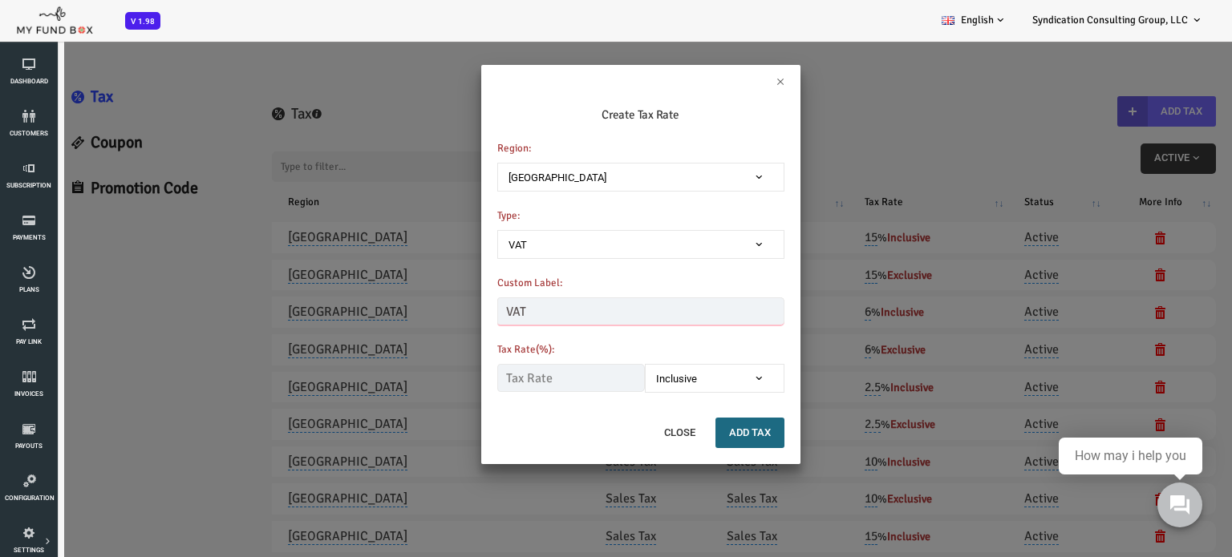
click at [557, 310] on input "VAT" at bounding box center [591, 312] width 287 height 28
click at [555, 371] on input "text" at bounding box center [522, 378] width 148 height 28
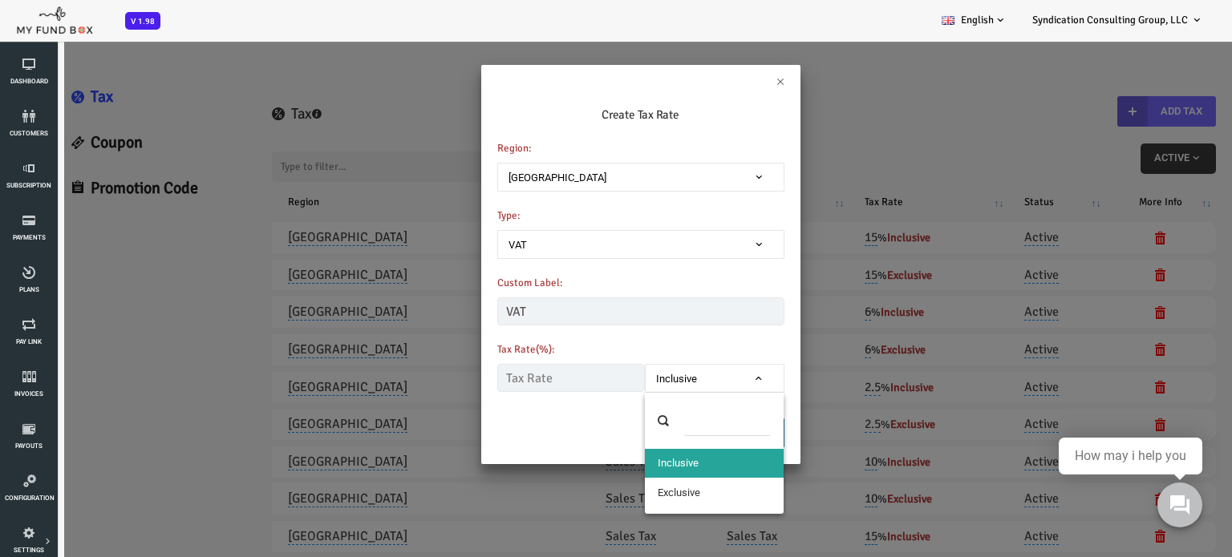
click at [714, 376] on span "Inclusive" at bounding box center [665, 379] width 124 height 16
click at [557, 245] on span "VAT" at bounding box center [592, 245] width 273 height 16
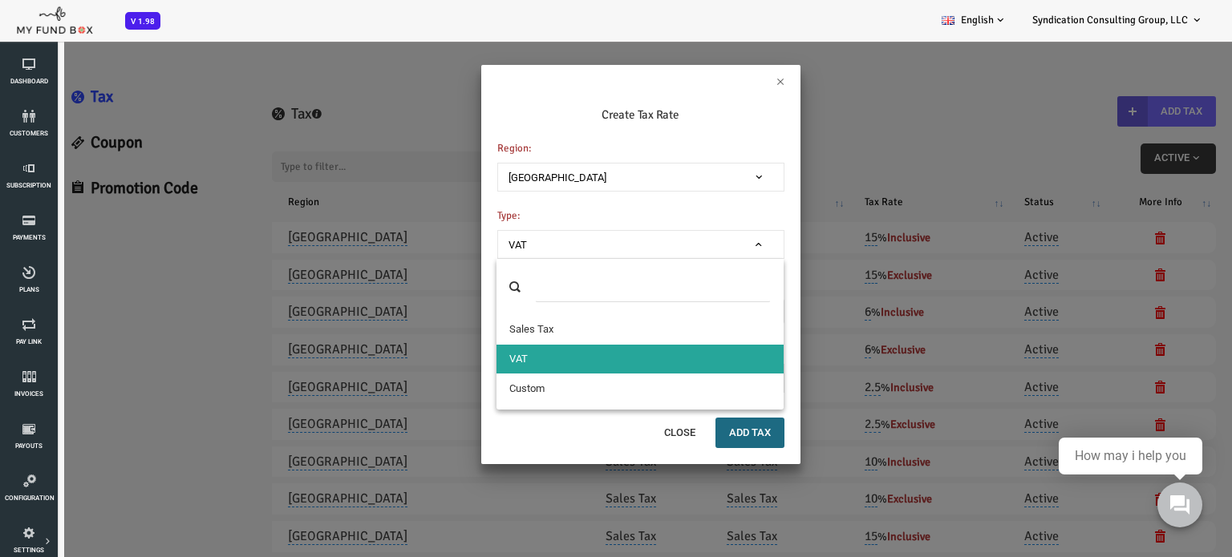
click at [474, 112] on h6 "Create Tax Rate" at bounding box center [591, 115] width 287 height 18
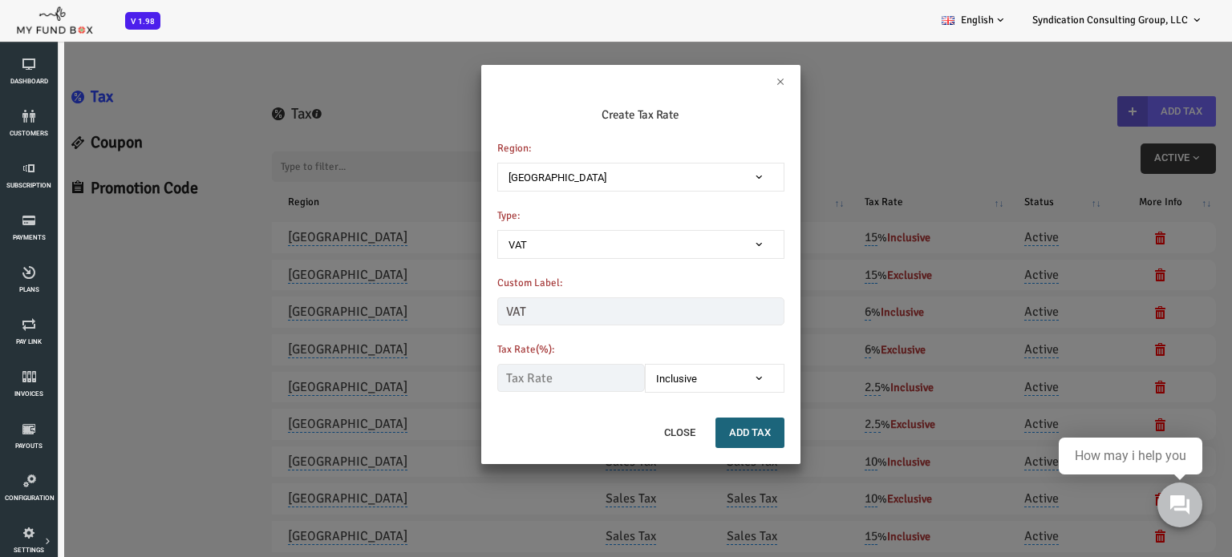
click at [716, 432] on button "Add Tax" at bounding box center [700, 433] width 69 height 30
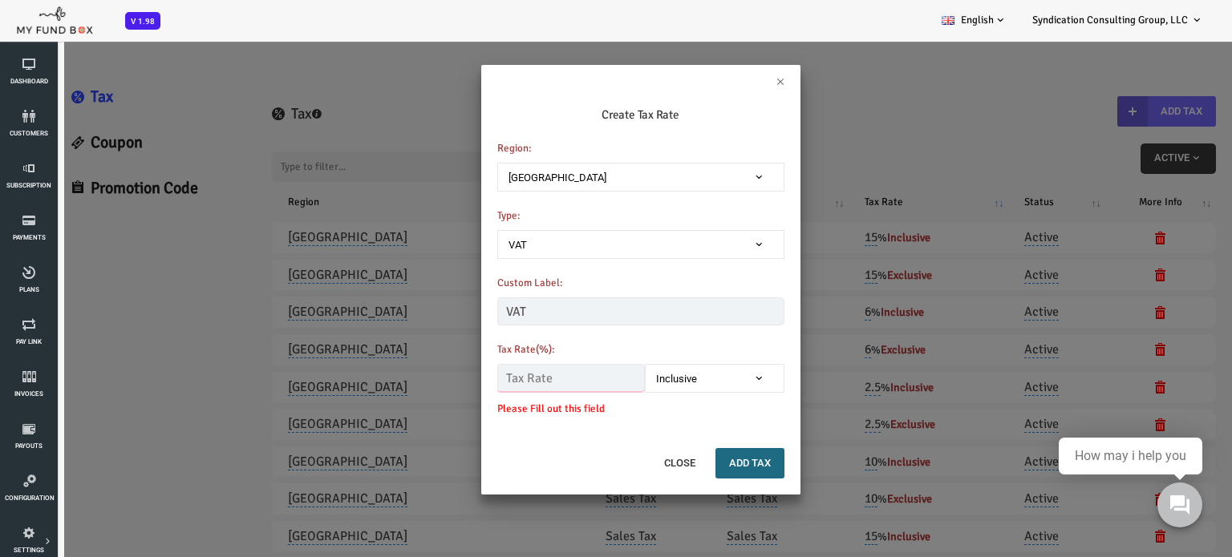
click at [539, 379] on input "text" at bounding box center [522, 378] width 148 height 28
click at [603, 387] on span at bounding box center [603, 387] width 0 height 0
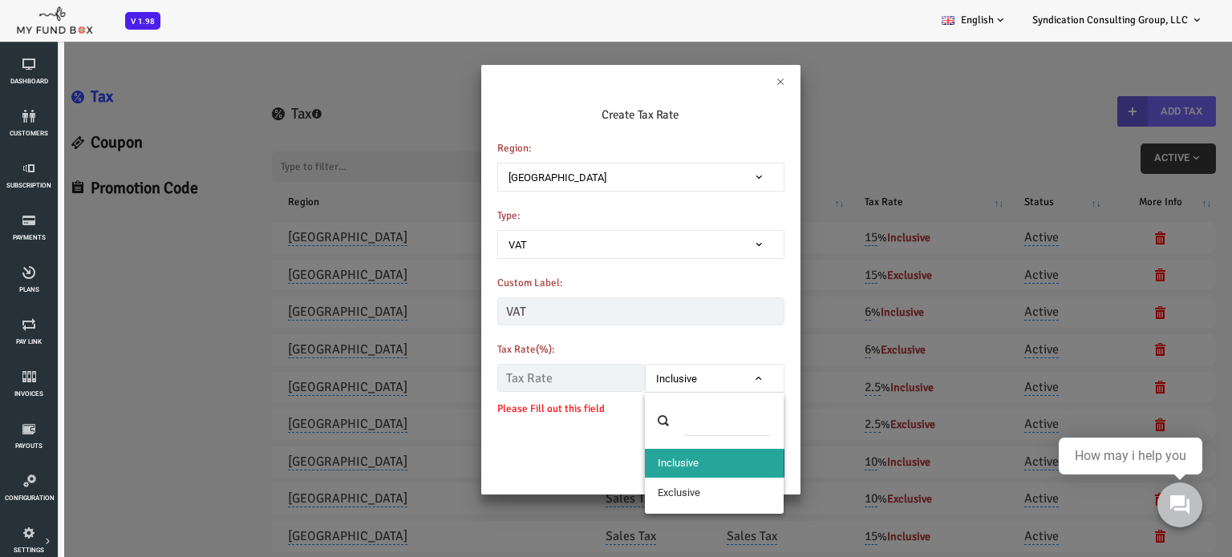
click at [1119, 457] on div "How may i help you" at bounding box center [1130, 456] width 111 height 14
click at [1183, 498] on use at bounding box center [1179, 505] width 21 height 21
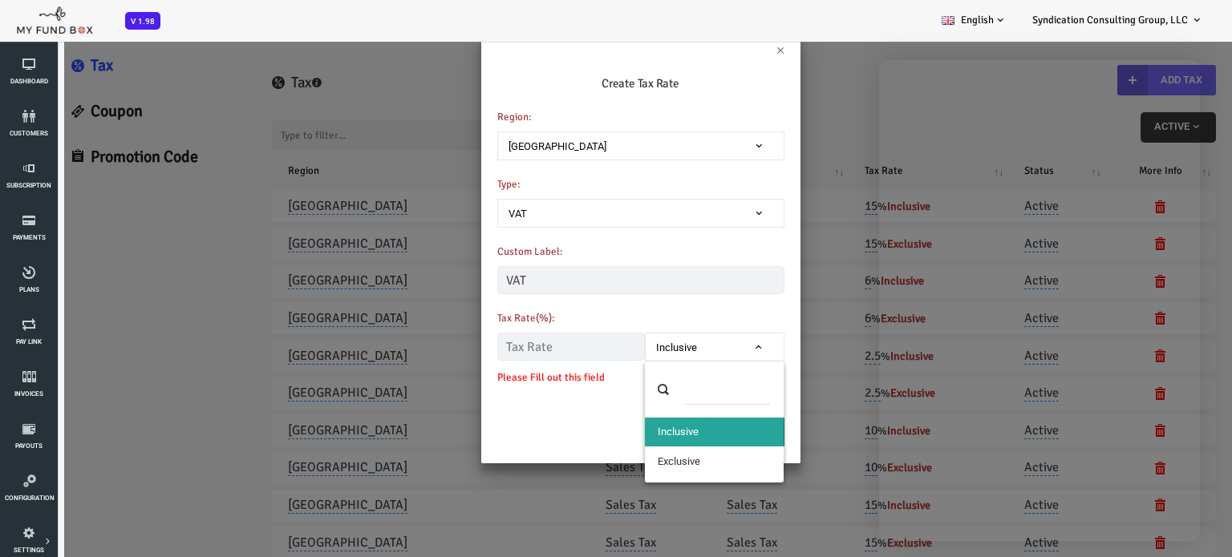
scroll to position [44, 0]
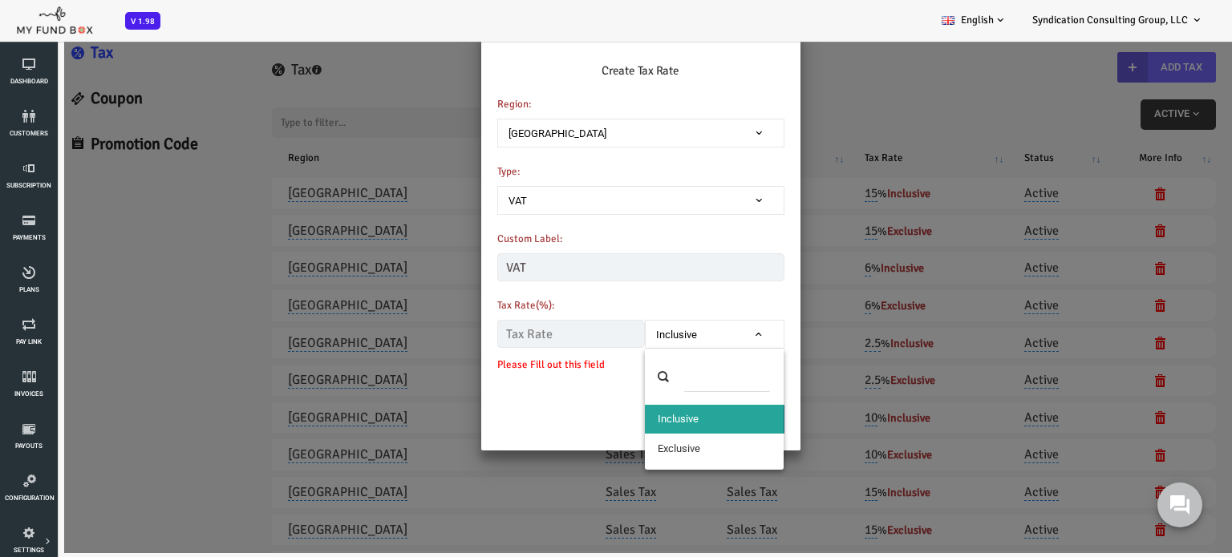
click at [802, 125] on div "× Create Tax Rate Region: [GEOGRAPHIC_DATA] [GEOGRAPHIC_DATA] [GEOGRAPHIC_DATA]…" at bounding box center [591, 274] width 1183 height 557
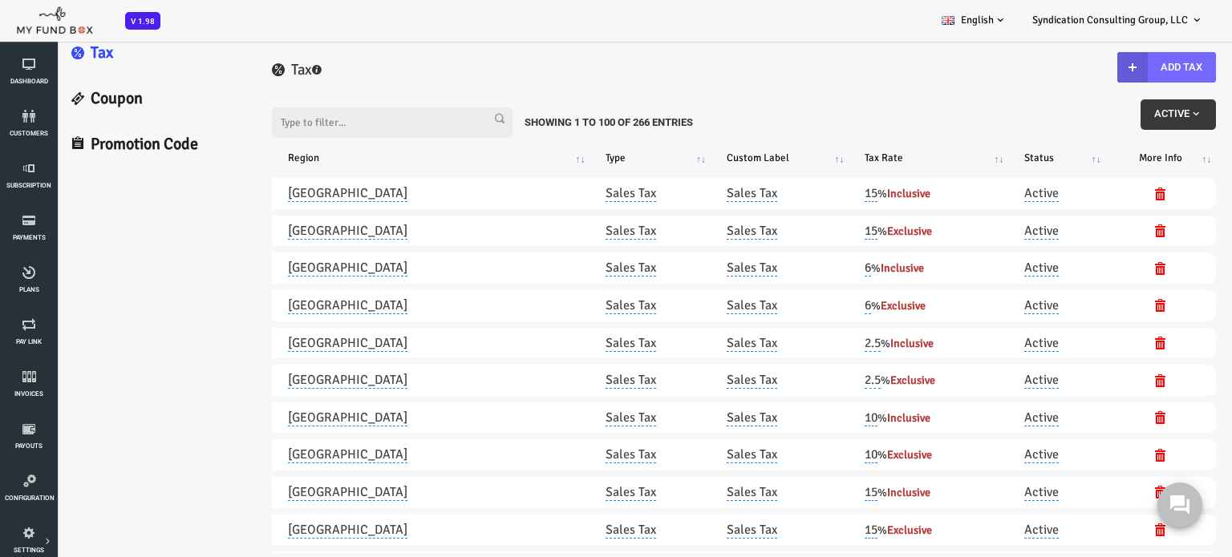
click at [914, 80] on h4 "Tax" at bounding box center [695, 70] width 944 height 23
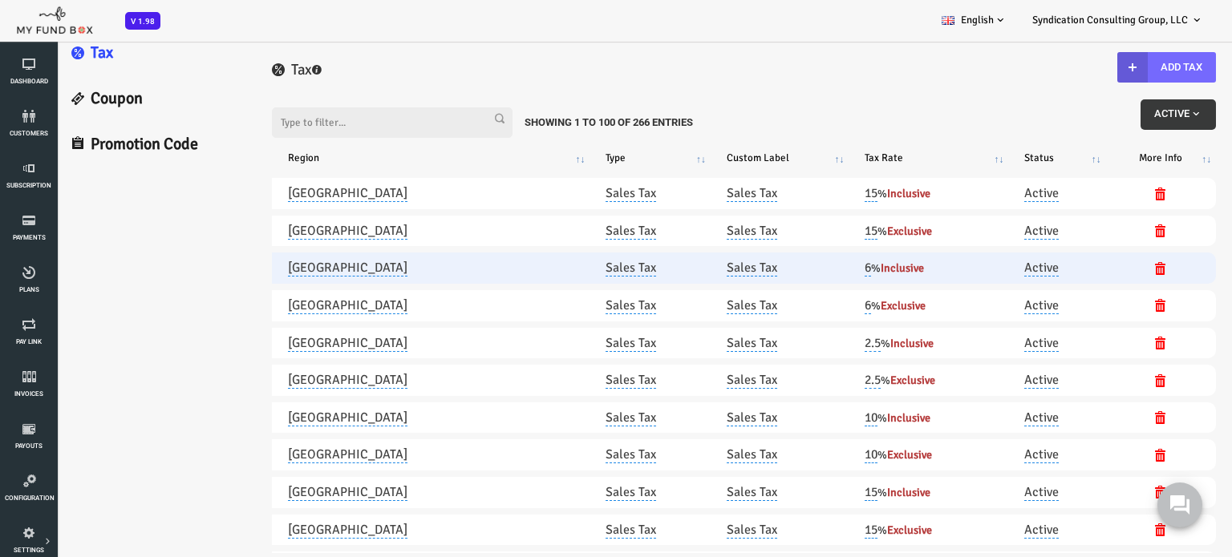
click at [706, 277] on td "Sales Tax" at bounding box center [731, 268] width 139 height 31
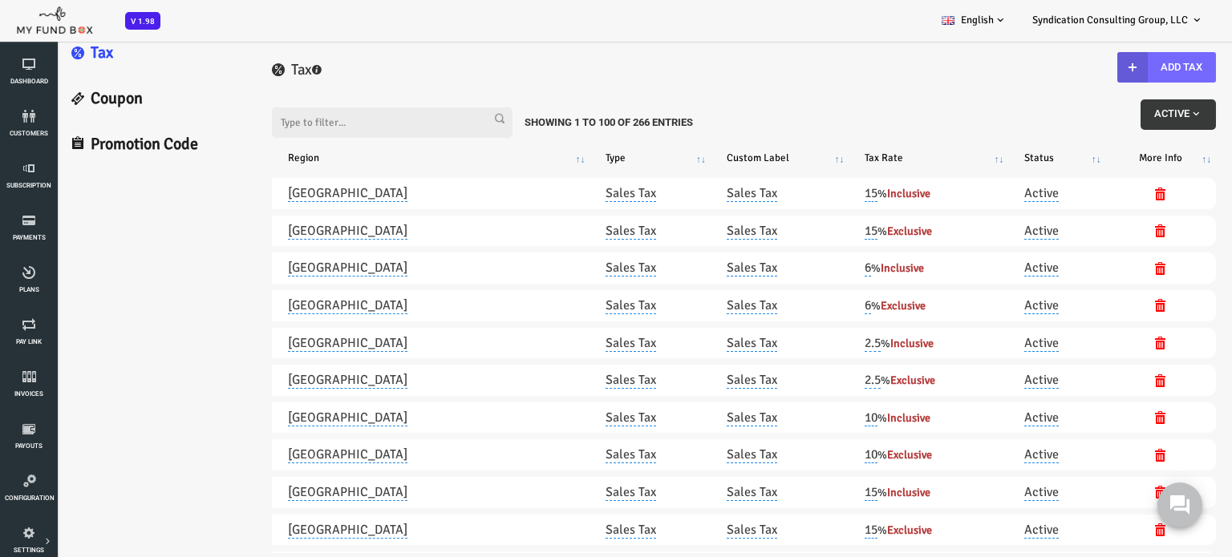
click at [83, 100] on link "Coupon" at bounding box center [107, 99] width 199 height 46
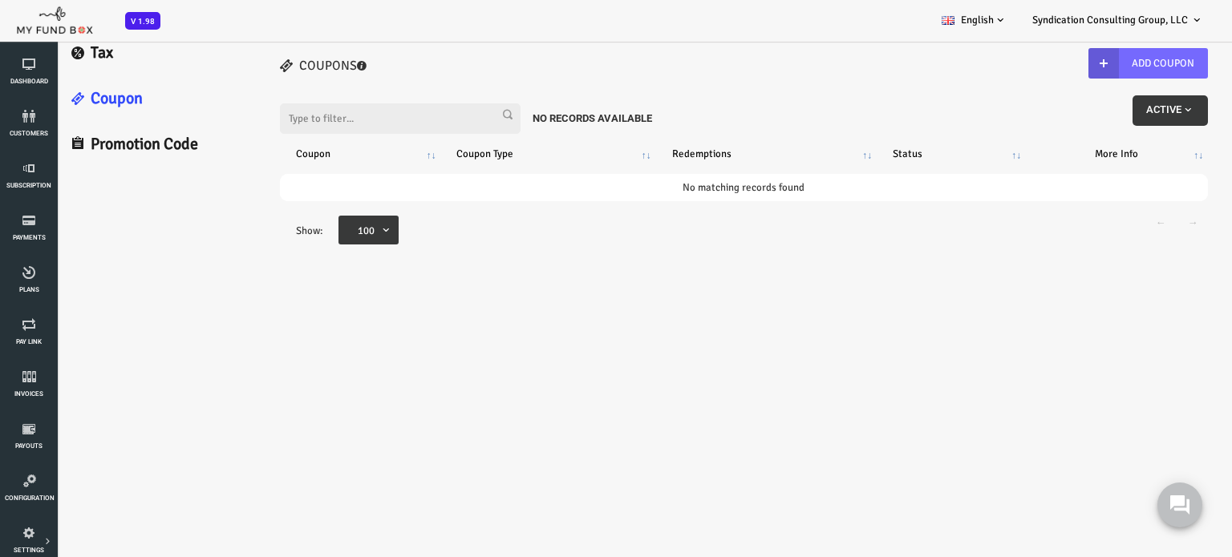
click at [292, 115] on input "Filter:" at bounding box center [351, 118] width 241 height 30
click at [1081, 68] on button "Add Coupon" at bounding box center [1098, 63] width 119 height 30
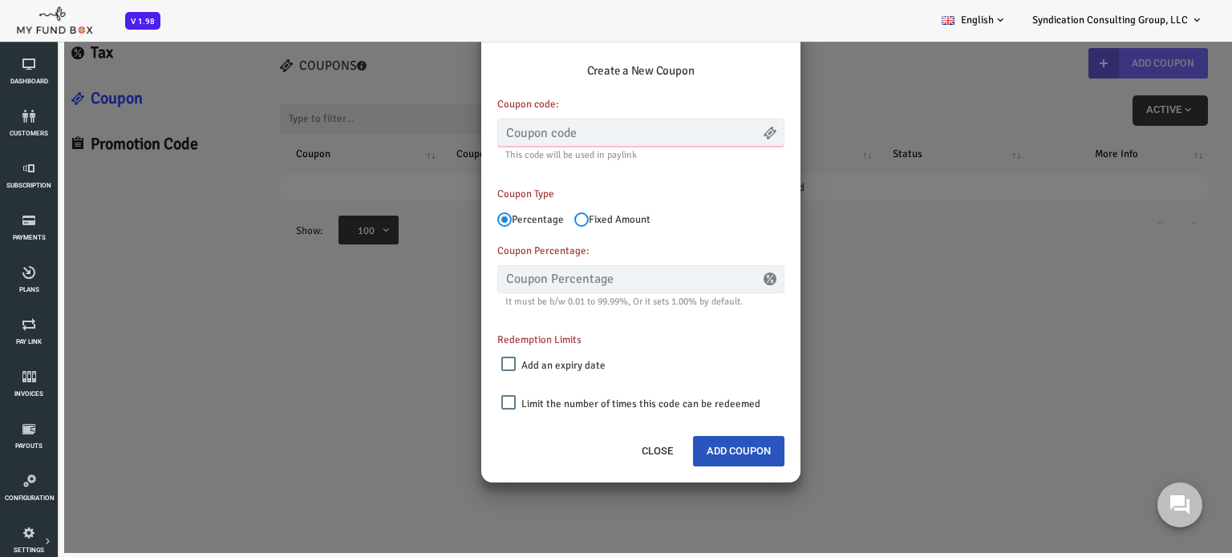
click at [594, 131] on input "text" at bounding box center [591, 133] width 287 height 28
click at [536, 218] on input "Fixed Amount" at bounding box center [532, 220] width 14 height 14
radio input "true"
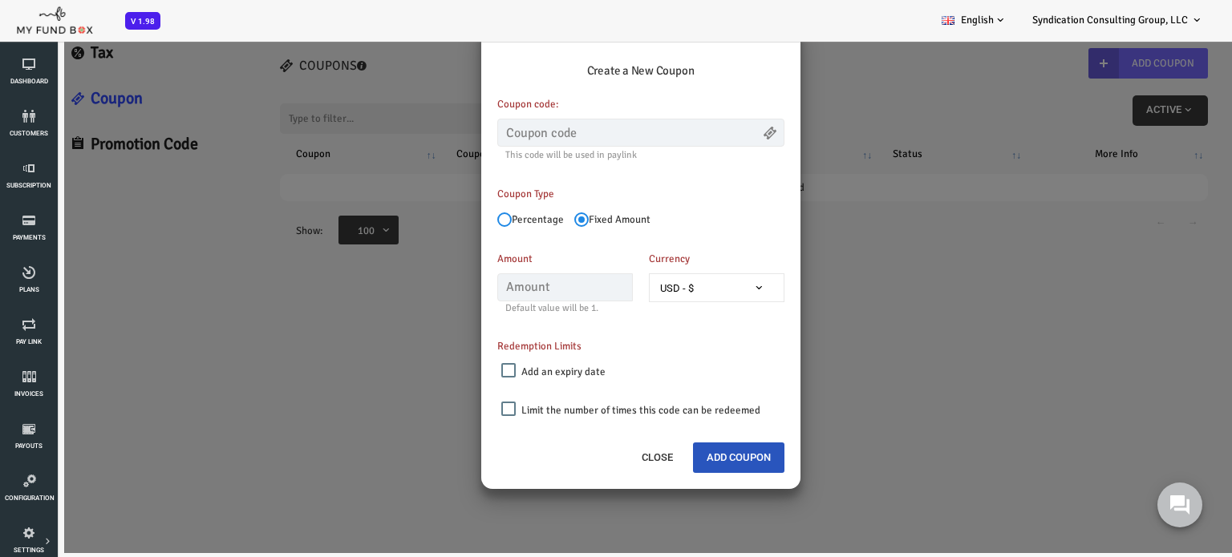
click at [791, 87] on div "× Create a New Coupon Coupon code: This code will be used in paylink Please Fil…" at bounding box center [591, 274] width 1183 height 557
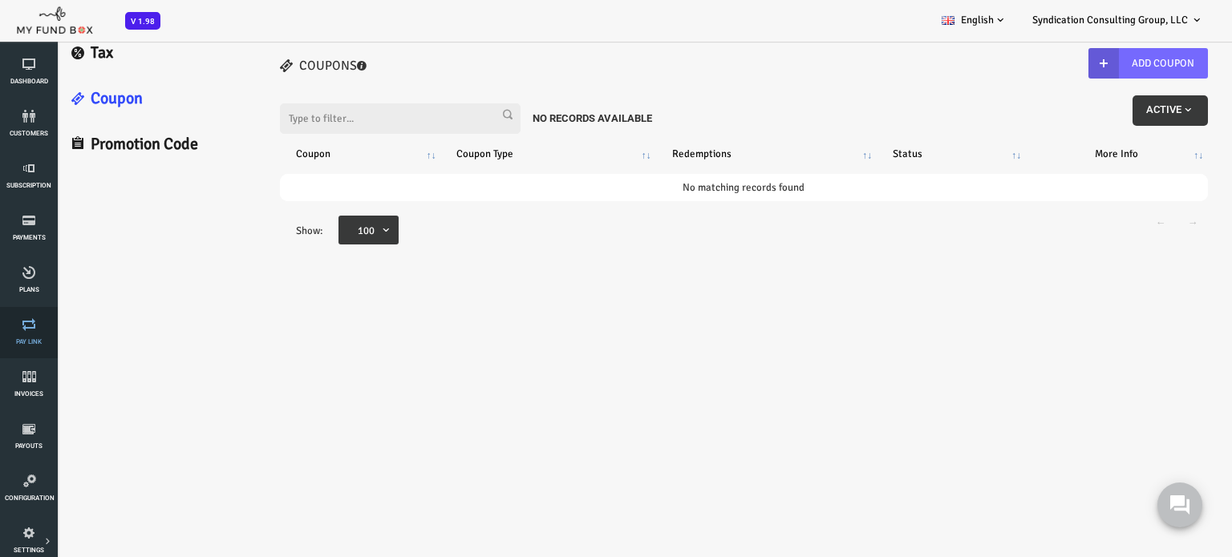
click at [30, 337] on link "Pay Link" at bounding box center [29, 332] width 48 height 51
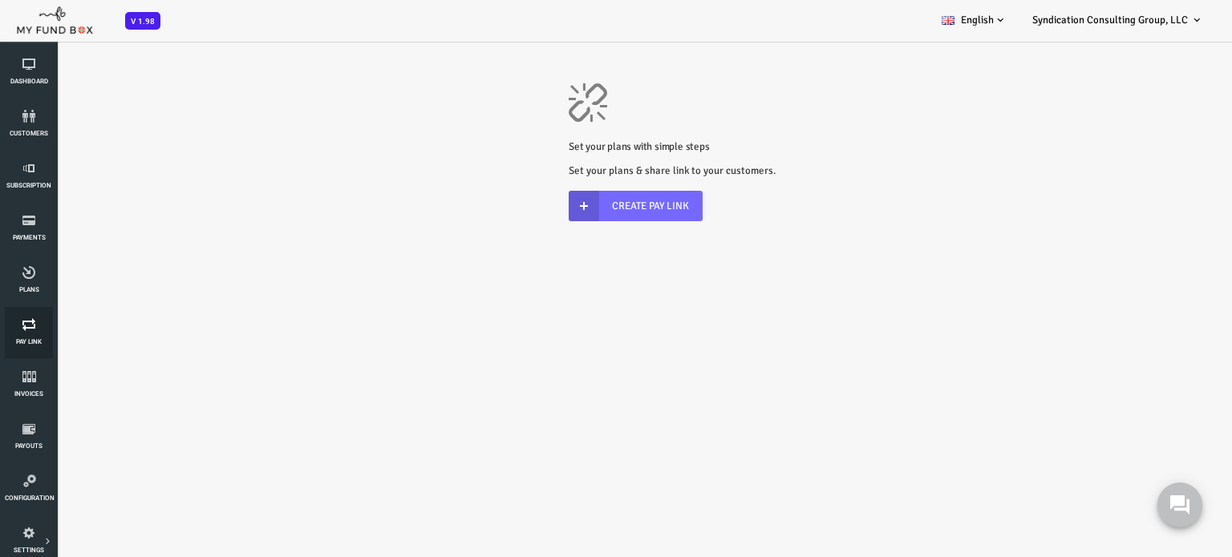
scroll to position [0, 0]
click at [567, 208] on link "Create Pay Link" at bounding box center [587, 206] width 134 height 30
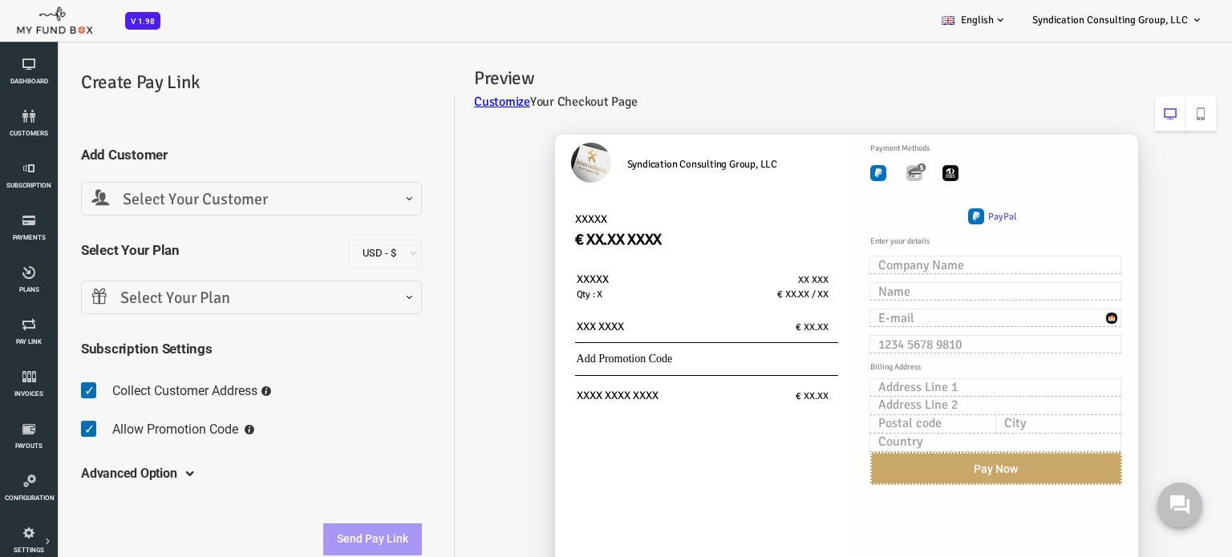
click at [827, 173] on img "Toolbar with button groups" at bounding box center [829, 173] width 16 height 16
radio input "true"
click at [870, 172] on img "Toolbar with button groups" at bounding box center [865, 173] width 16 height 16
radio input "true"
click at [901, 177] on img "Toolbar with button groups" at bounding box center [901, 173] width 16 height 16
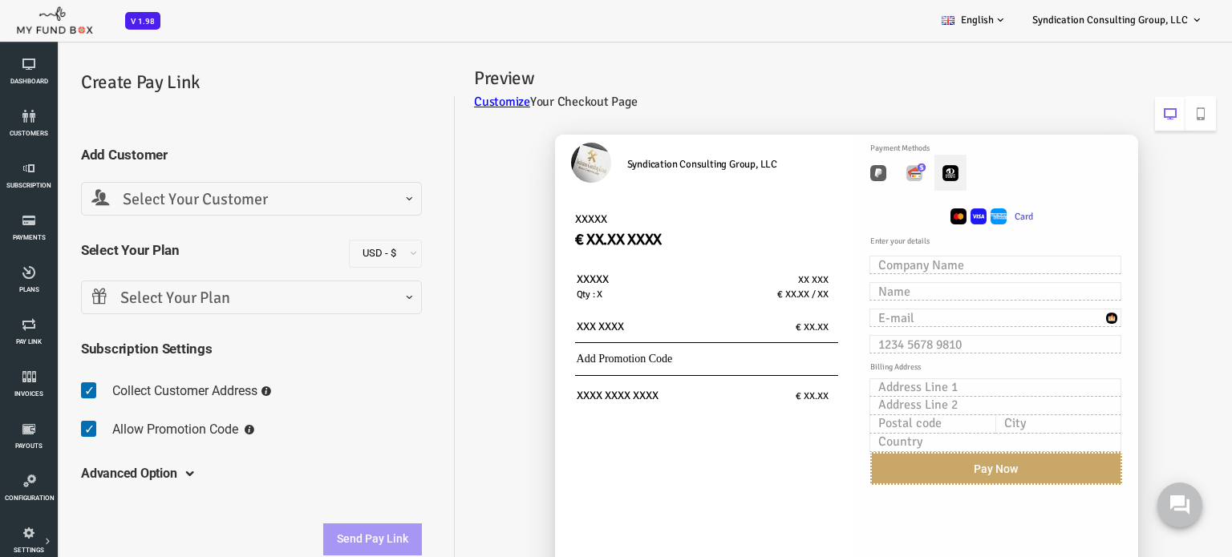
radio input "true"
click at [821, 169] on img "Toolbar with button groups" at bounding box center [829, 173] width 16 height 16
radio input "true"
click at [857, 169] on img "Toolbar with button groups" at bounding box center [865, 173] width 16 height 16
radio input "true"
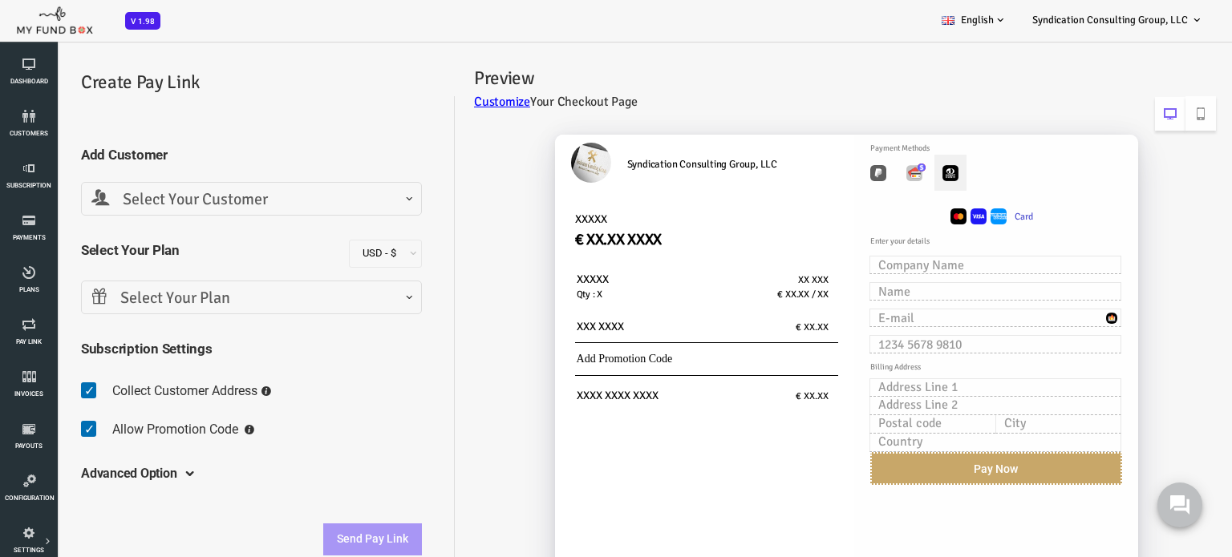
click at [895, 176] on img "Toolbar with button groups" at bounding box center [901, 173] width 16 height 16
radio input "true"
click at [794, 201] on div "SEPA Direct Debit" at bounding box center [945, 203] width 304 height 81
click at [865, 267] on input "text" at bounding box center [946, 265] width 252 height 18
click at [626, 205] on div "Syndication Consulting Group, LLC XXXXX € XX.XX XXXX XXXXX Qty : X XX XXX € XX.…" at bounding box center [656, 394] width 300 height 518
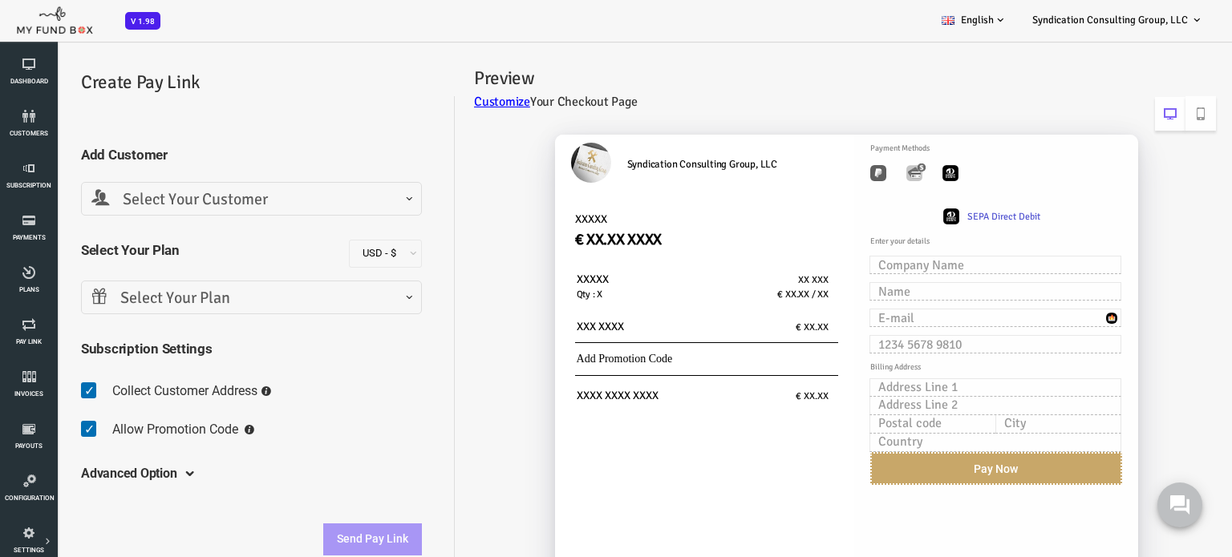
click at [456, 104] on link "Customize" at bounding box center [453, 102] width 56 height 16
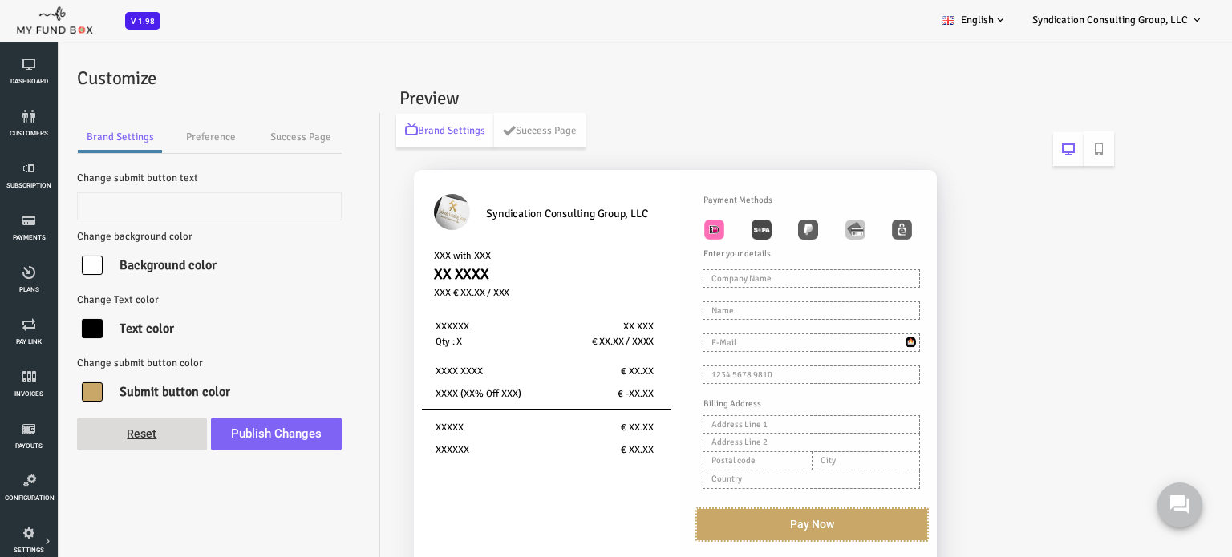
type input "Pay Now"
click at [712, 233] on img "First group" at bounding box center [713, 230] width 20 height 20
radio input "true"
click at [666, 230] on img "First group" at bounding box center [665, 230] width 20 height 20
radio input "true"
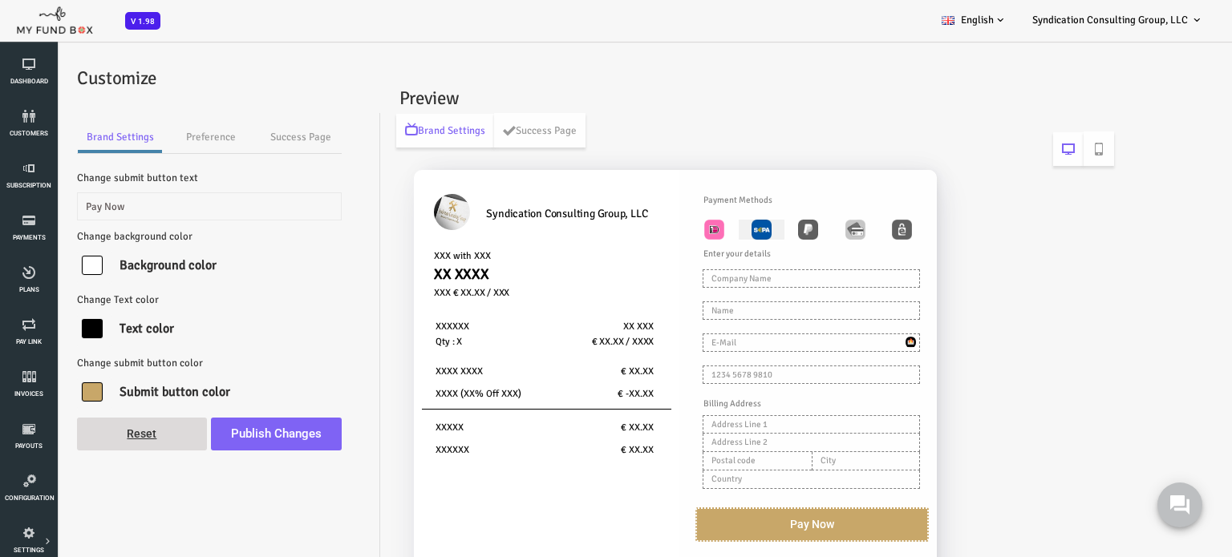
click at [715, 224] on img "First group" at bounding box center [713, 230] width 20 height 20
radio input "true"
click at [804, 224] on img "First group" at bounding box center [806, 230] width 20 height 20
radio input "true"
click at [697, 196] on h6 "Payment Methods" at bounding box center [774, 201] width 241 height 14
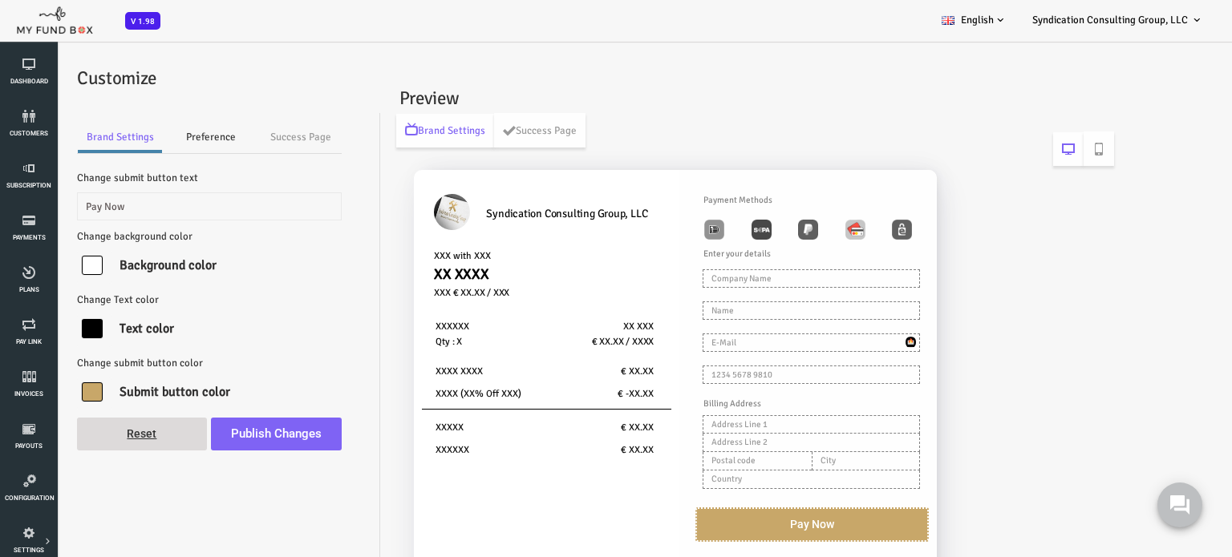
click at [173, 139] on link "Preference" at bounding box center [162, 137] width 96 height 32
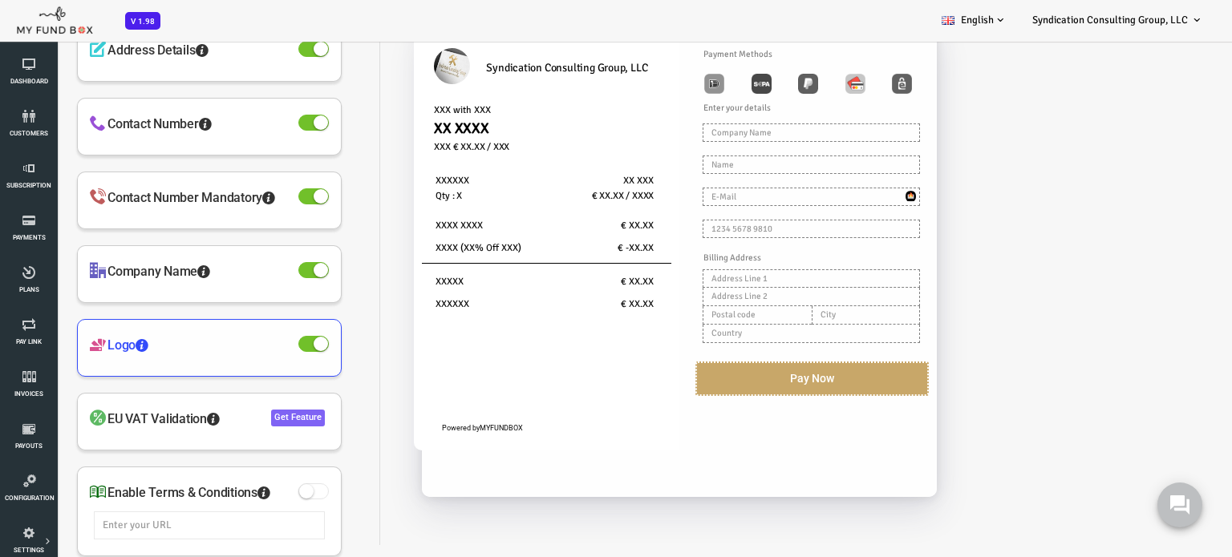
scroll to position [44, 0]
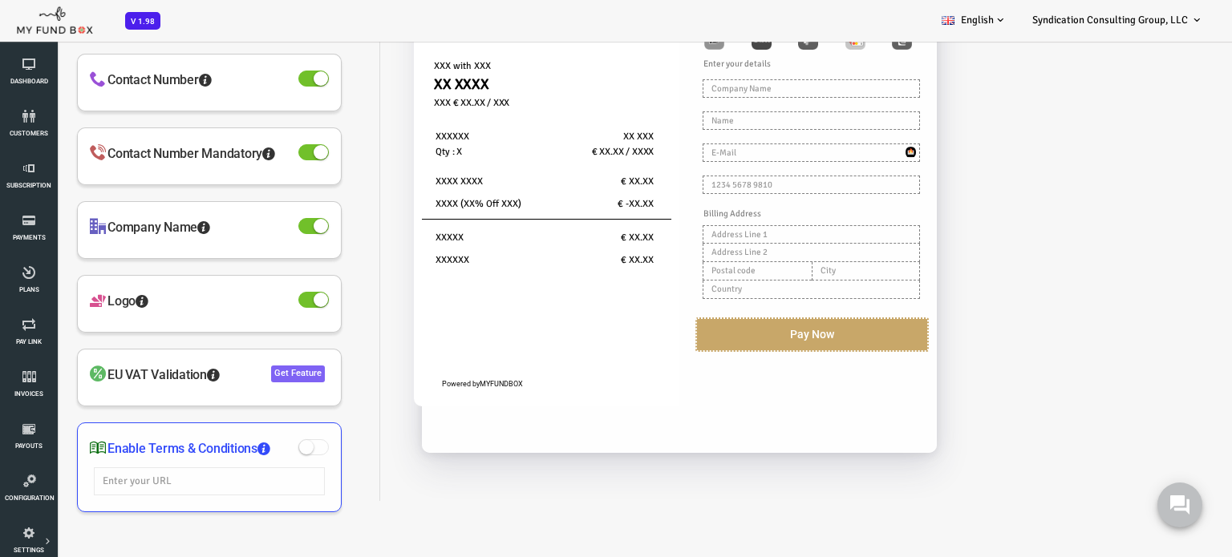
click at [270, 444] on span at bounding box center [264, 447] width 30 height 16
click at [271, 448] on span at bounding box center [264, 447] width 30 height 16
click at [228, 480] on input "text" at bounding box center [160, 482] width 231 height 28
click at [267, 443] on span at bounding box center [264, 447] width 30 height 16
